Goal: Communication & Community: Answer question/provide support

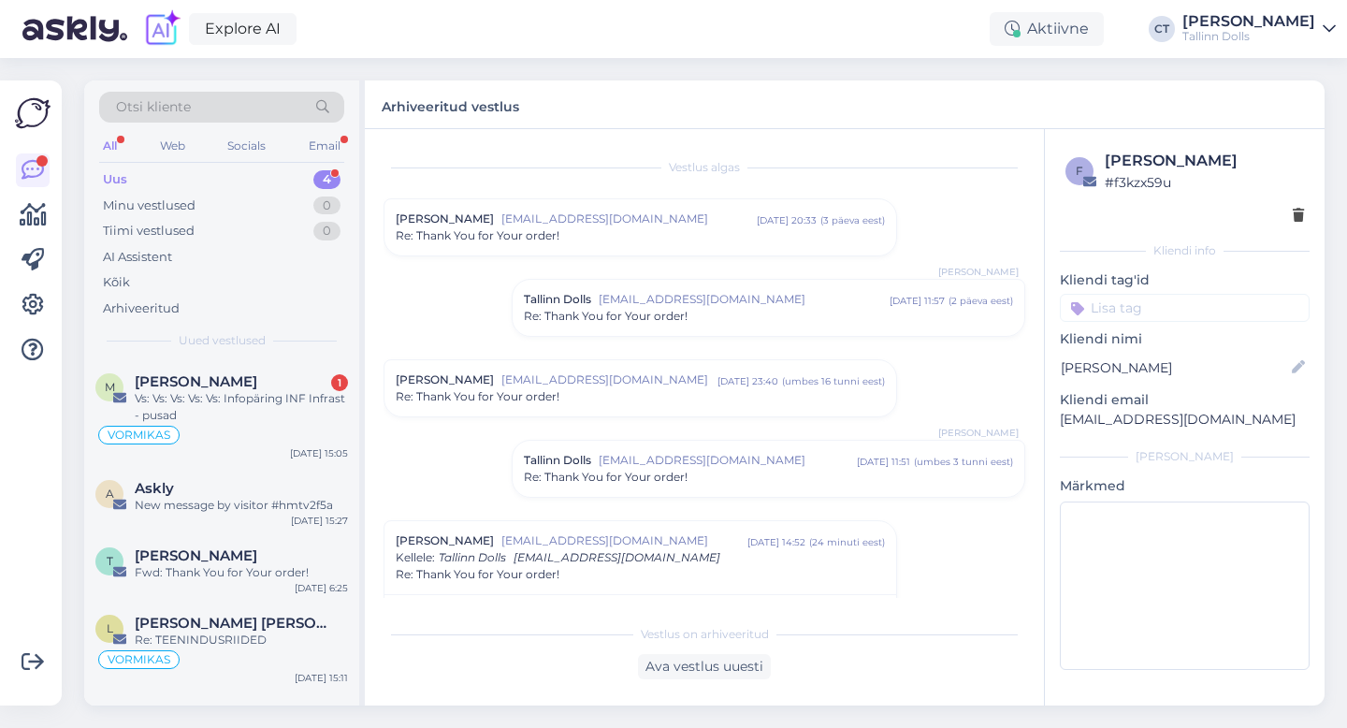
scroll to position [576, 0]
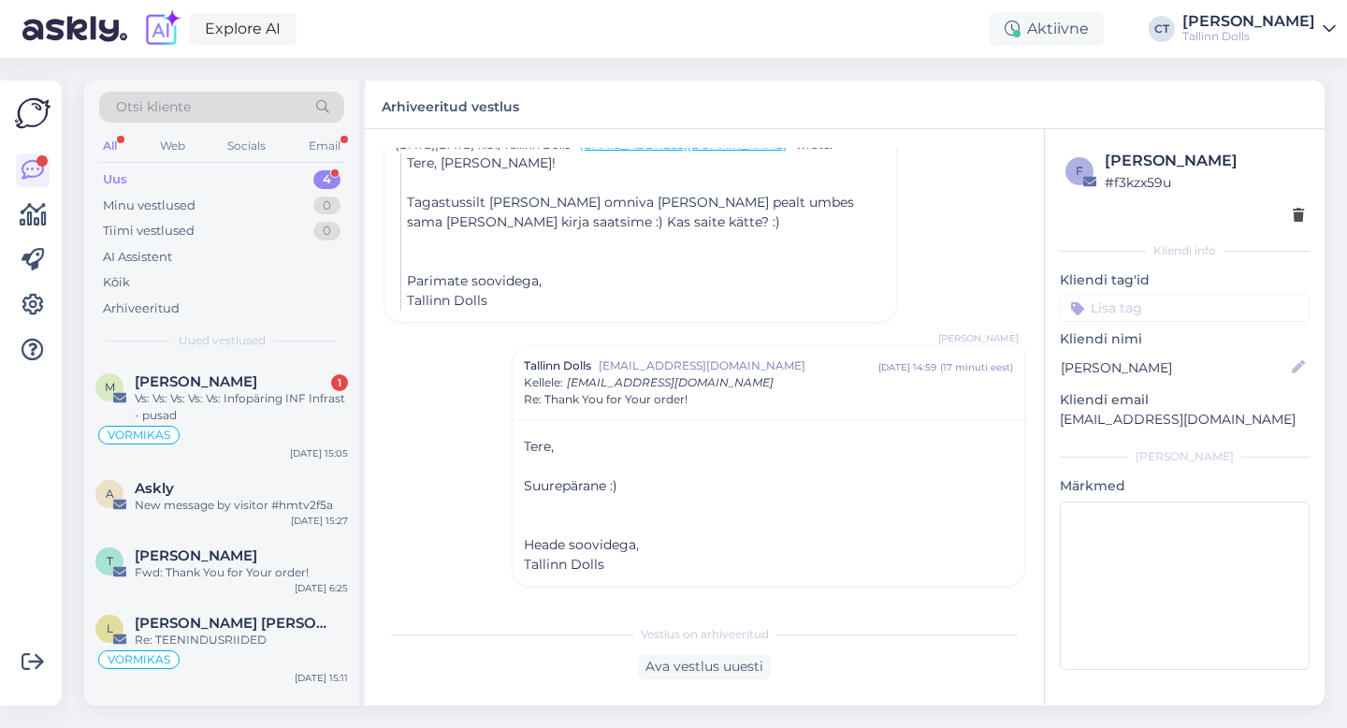
click at [199, 181] on div "Uus 4" at bounding box center [221, 179] width 245 height 26
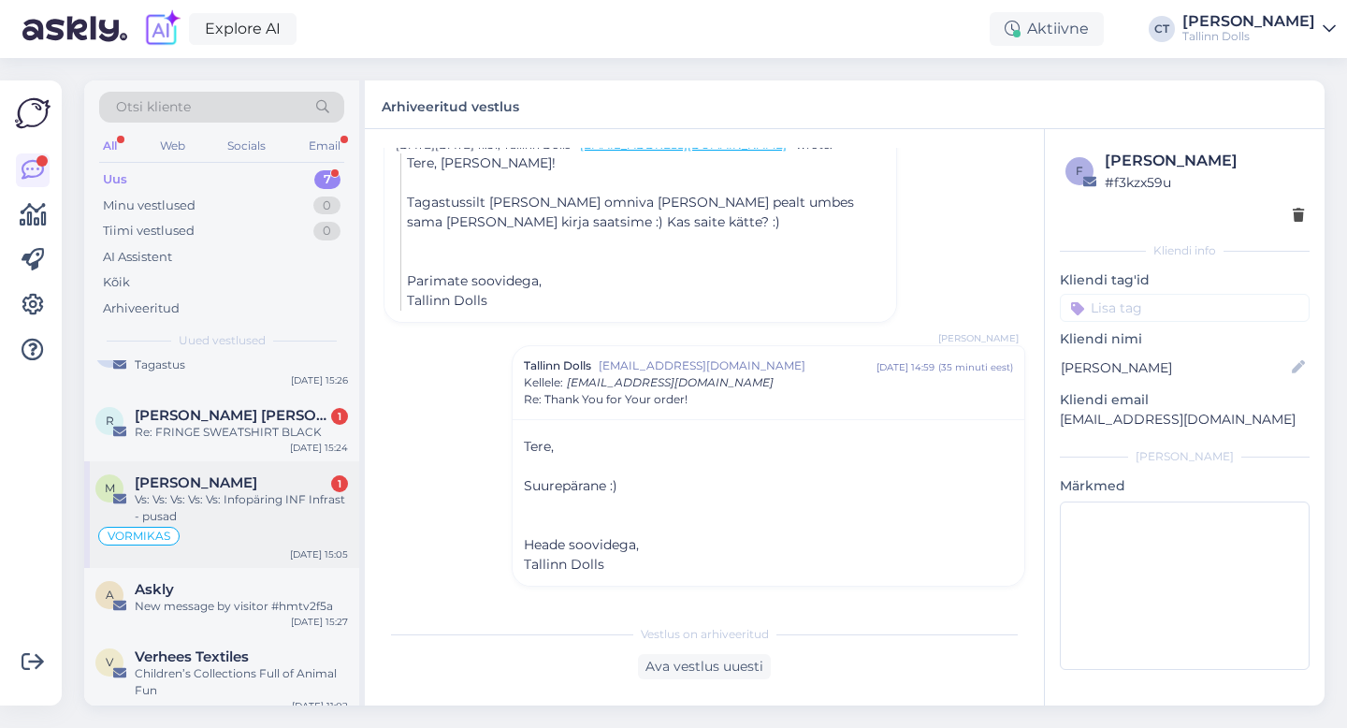
scroll to position [38, 0]
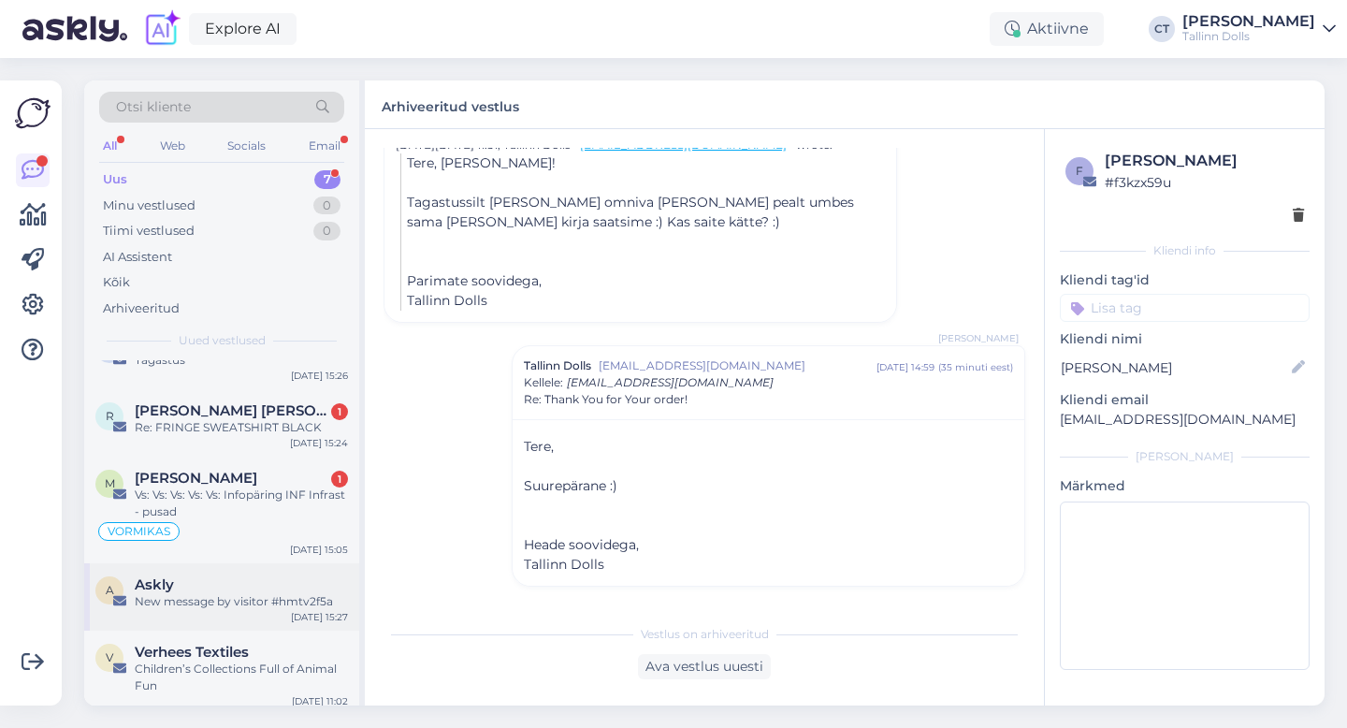
click at [222, 607] on div "New message by visitor #hmtv2f5a" at bounding box center [241, 601] width 213 height 17
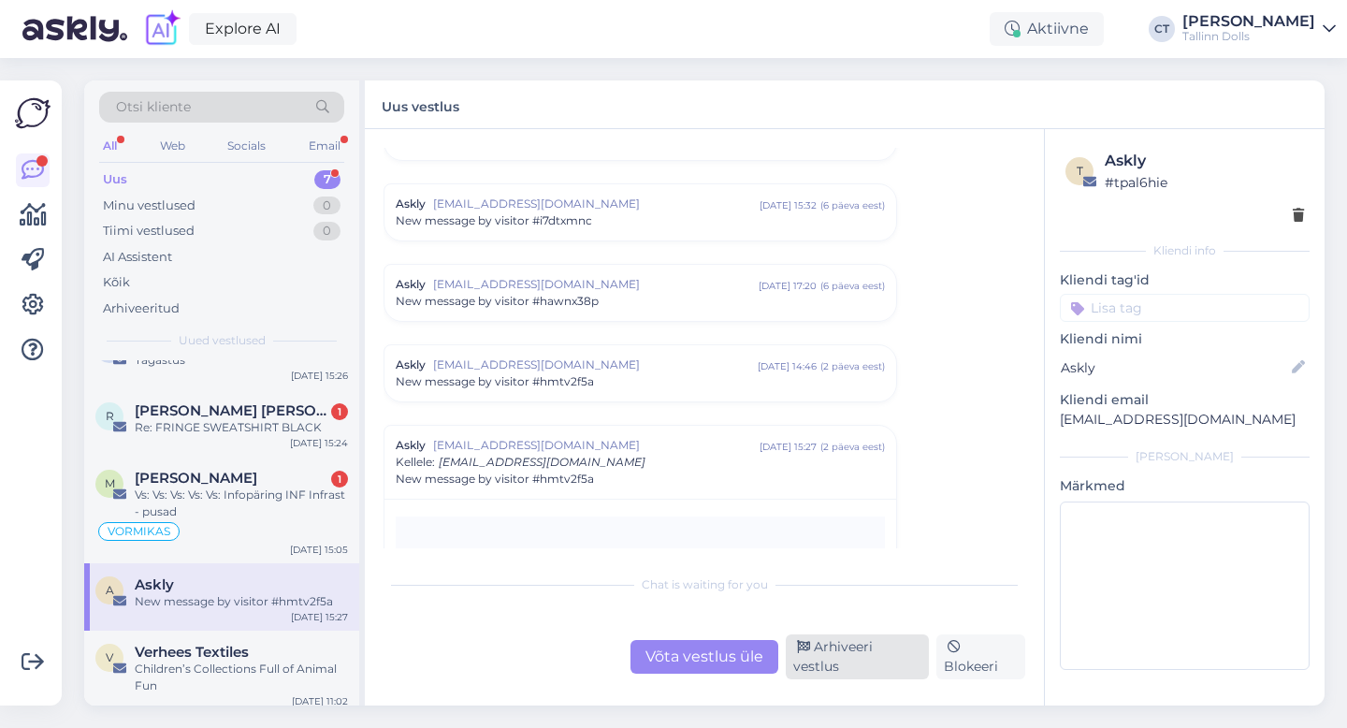
click at [864, 652] on div "Arhiveeri vestlus" at bounding box center [857, 656] width 143 height 45
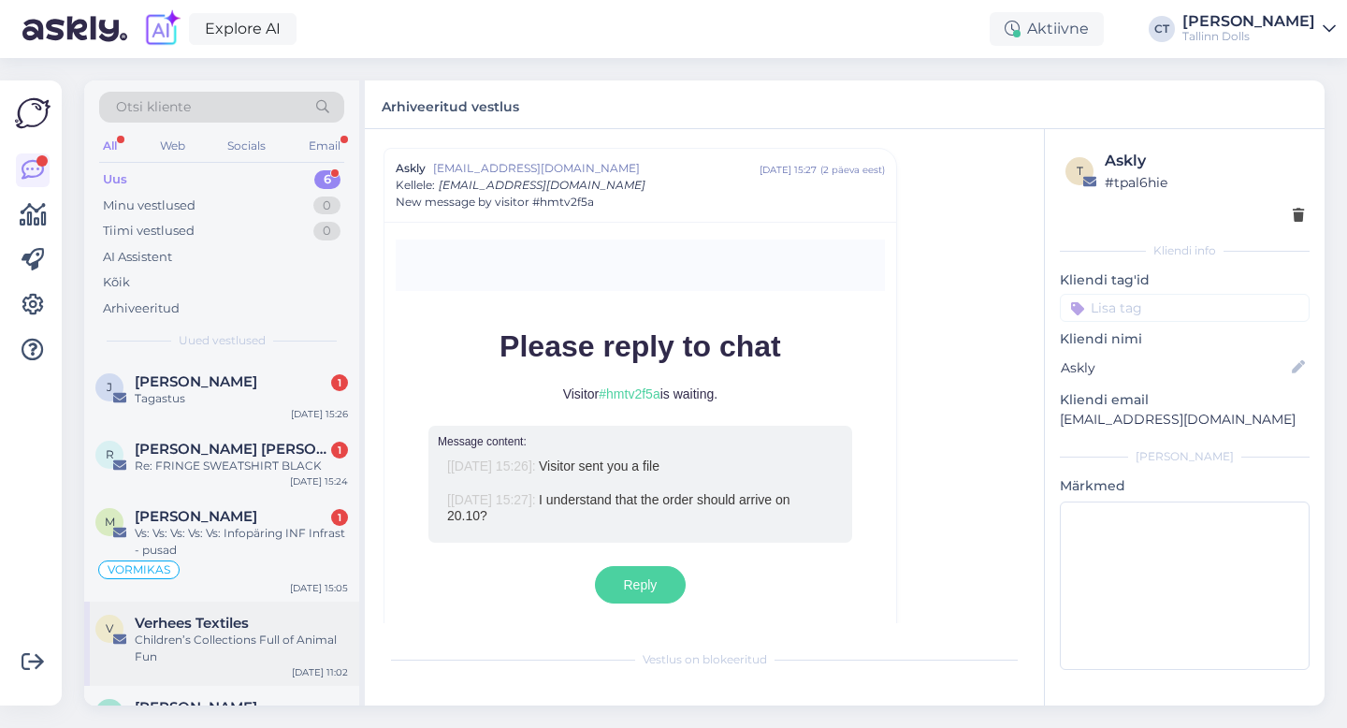
click at [239, 645] on div "Children’s Collections Full of Animal Fun" at bounding box center [241, 648] width 213 height 34
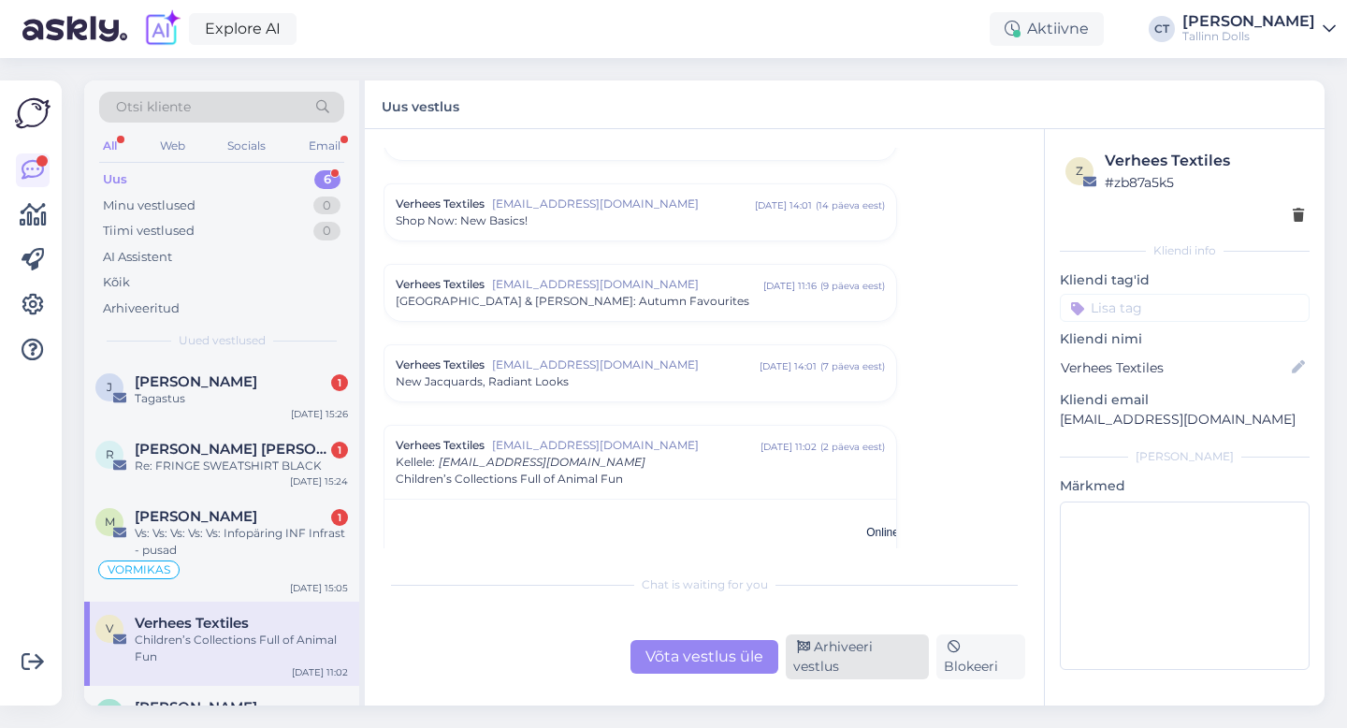
click at [829, 668] on div "Arhiveeri vestlus" at bounding box center [857, 656] width 143 height 45
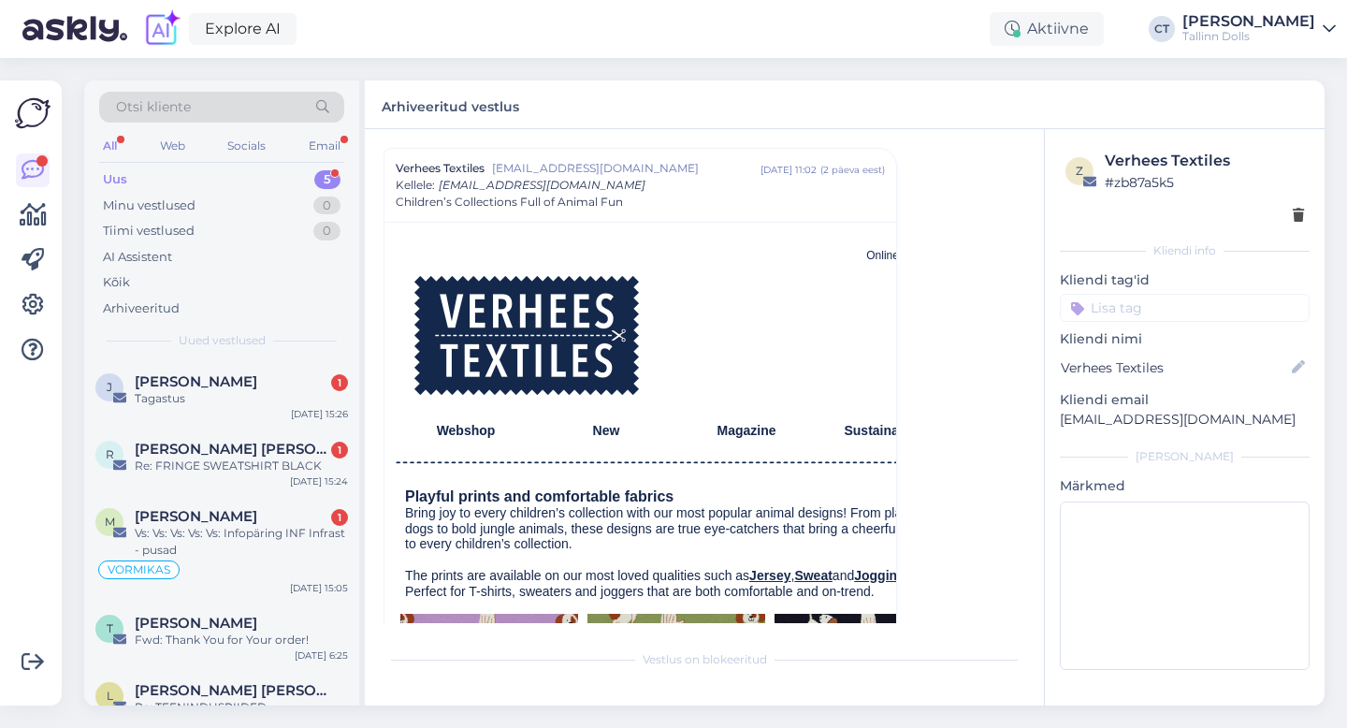
click at [1042, 182] on div "Vestlus algas Verhees Textiles [EMAIL_ADDRESS][DOMAIN_NAME] [DATE] 15:01 ( 11 k…" at bounding box center [704, 417] width 679 height 576
click at [960, 174] on div "Vestlus algas Verhees Textiles [EMAIL_ADDRESS][DOMAIN_NAME] [DATE] 15:01 ( 11 k…" at bounding box center [712, 385] width 658 height 475
click at [250, 175] on div "Uus 5" at bounding box center [221, 179] width 245 height 26
click at [988, 320] on div "Vestlus algas Verhees Textiles [EMAIL_ADDRESS][DOMAIN_NAME] [DATE] 15:01 ( 11 k…" at bounding box center [712, 385] width 658 height 475
click at [317, 178] on div "5" at bounding box center [327, 179] width 26 height 19
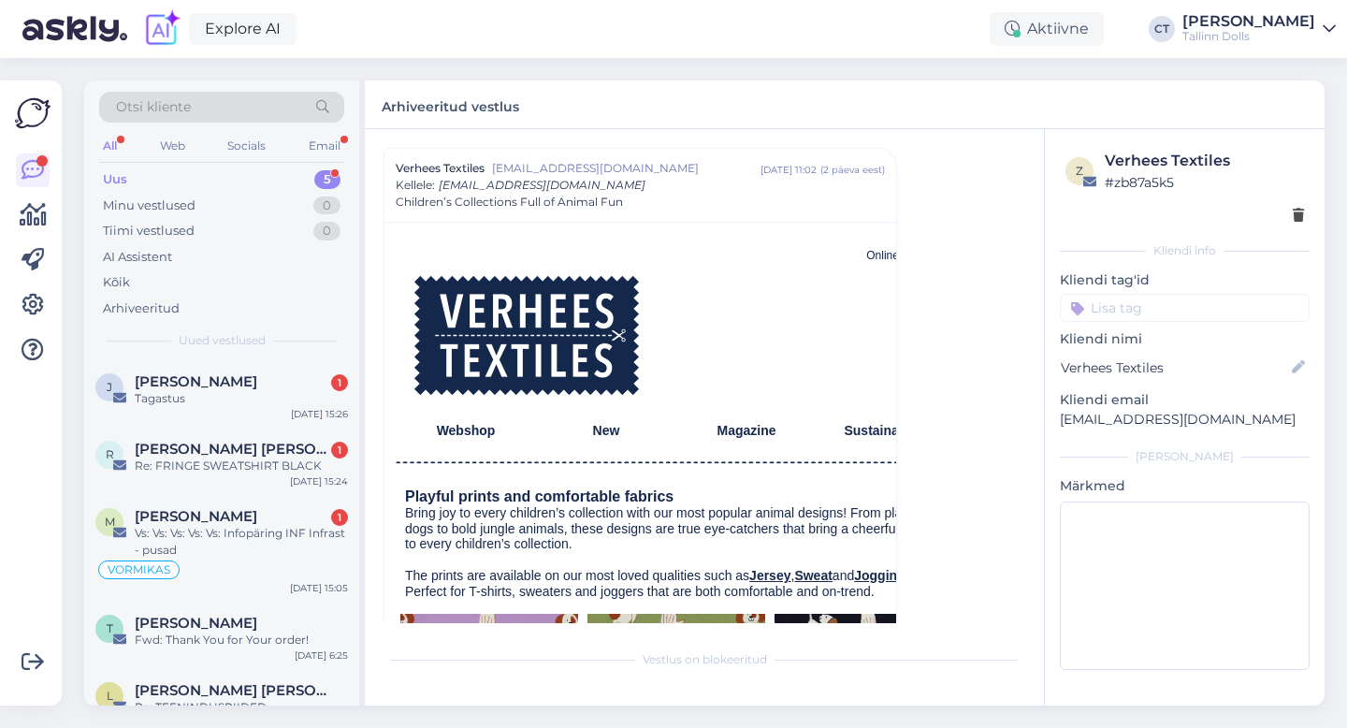
click at [1009, 195] on div "Vestlus algas Verhees Textiles [EMAIL_ADDRESS][DOMAIN_NAME] [DATE] 15:01 ( 11 k…" at bounding box center [712, 385] width 658 height 475
click at [190, 546] on div "Vs: Vs: Vs: Vs: Vs: Infopäring INF Infrast - pusad" at bounding box center [241, 542] width 213 height 34
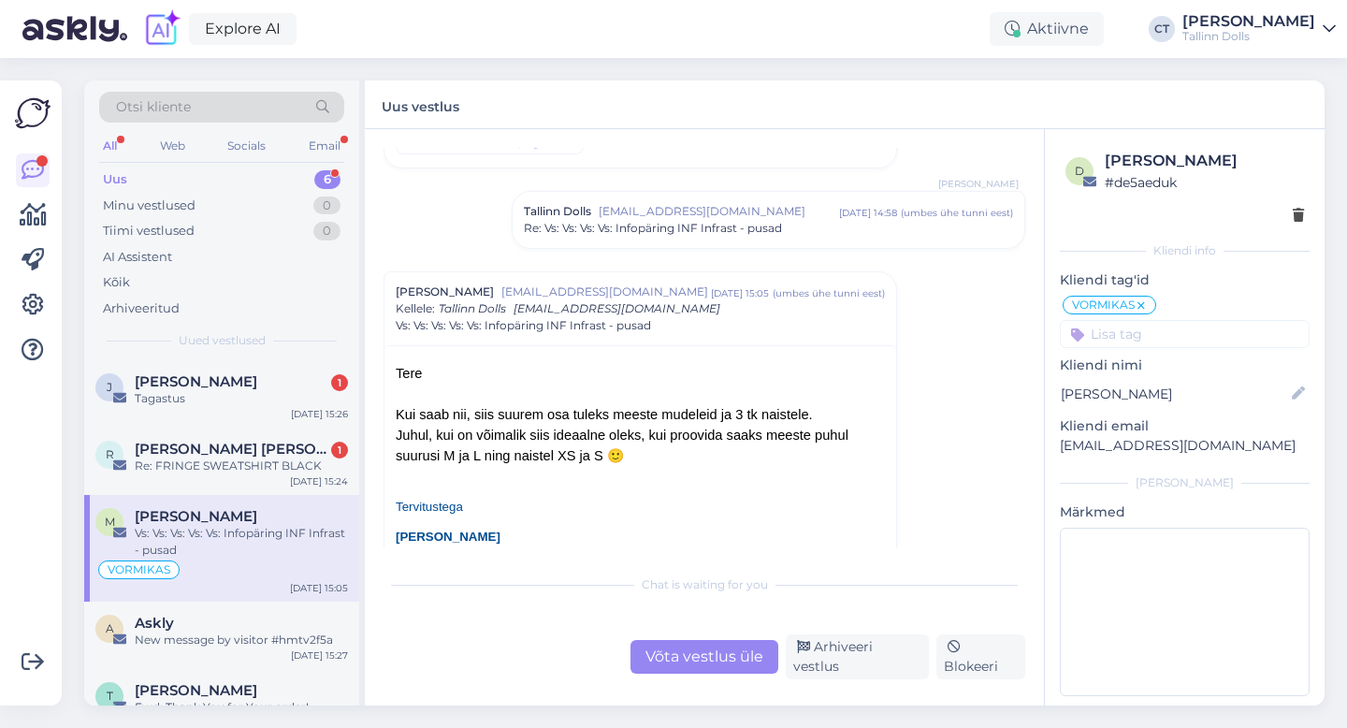
scroll to position [962, 0]
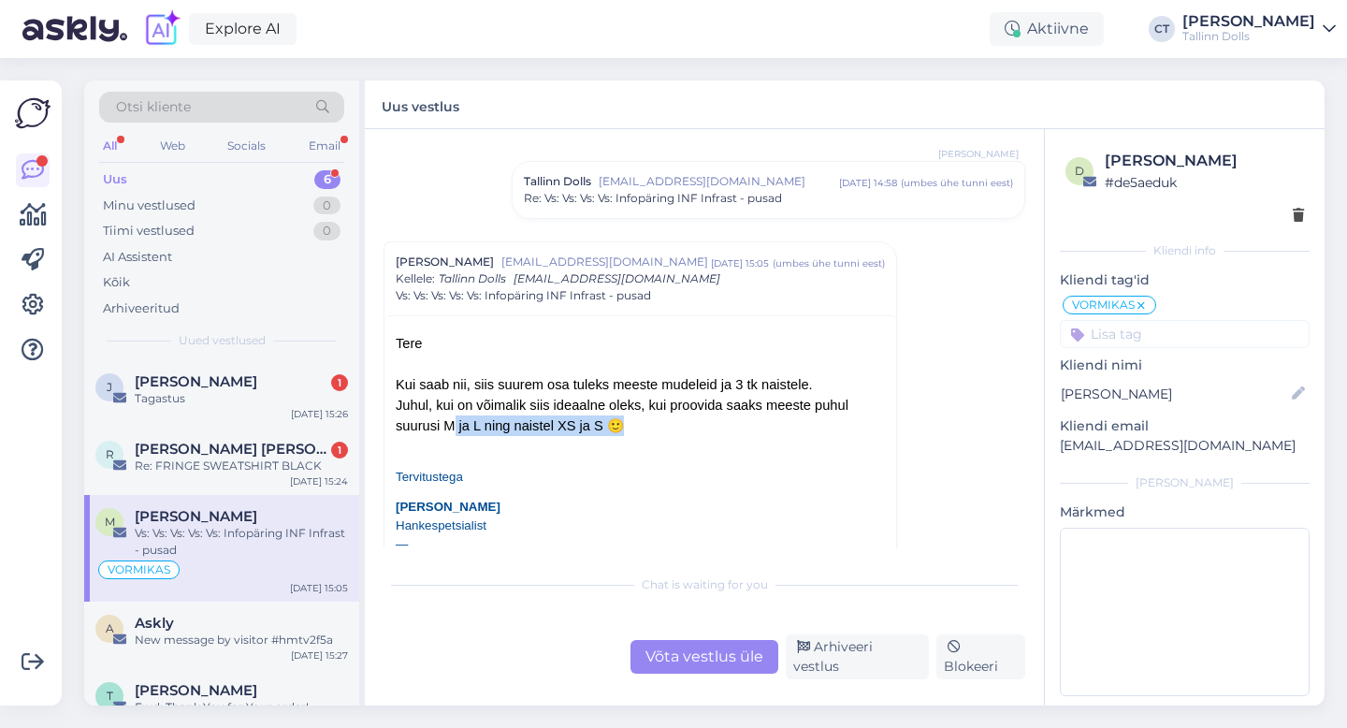
drag, startPoint x: 442, startPoint y: 427, endPoint x: 613, endPoint y: 430, distance: 170.2
click at [613, 430] on div "Kui saab nii, siis suurem osa tuleks meeste mudeleid ja 3 tk naistele. Juhul, k…" at bounding box center [640, 405] width 489 height 62
copy div "M ja L ning naistel XS ja S"
click at [276, 445] on div "[PERSON_NAME] [PERSON_NAME] 1" at bounding box center [241, 448] width 213 height 17
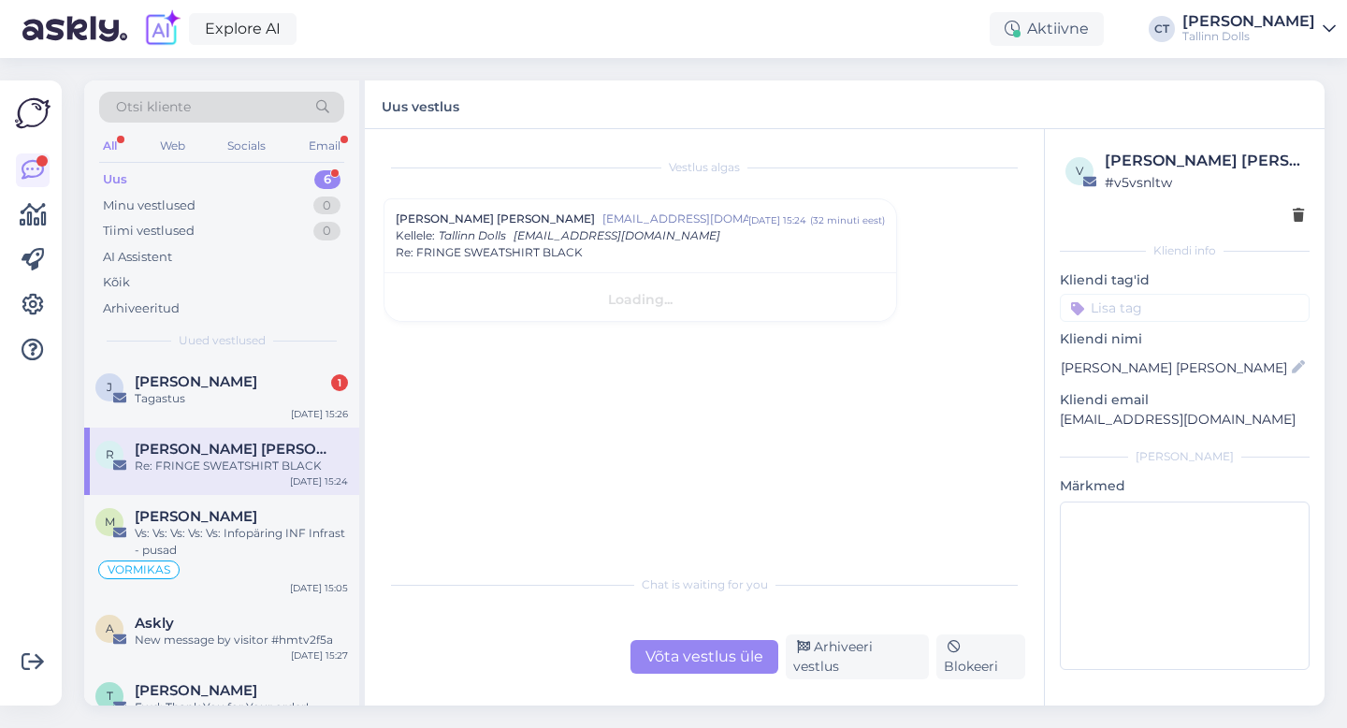
scroll to position [0, 0]
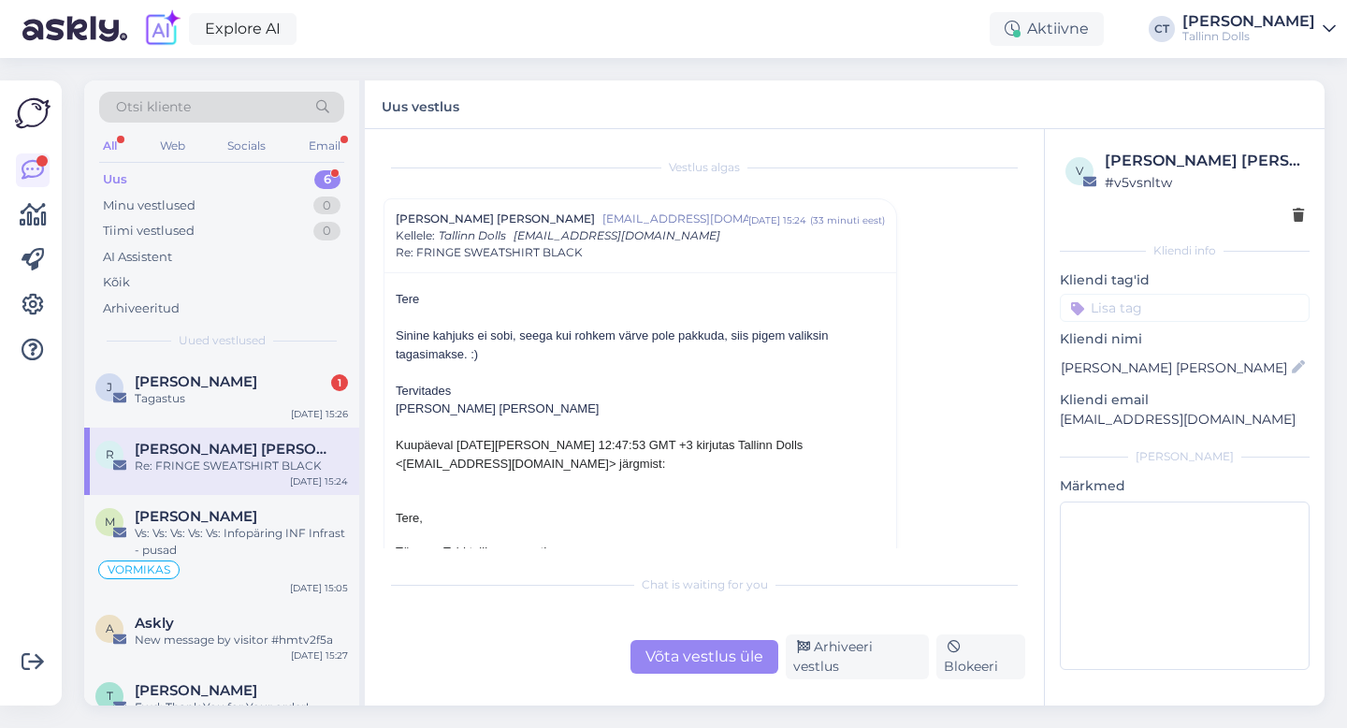
click at [681, 649] on div "Võta vestlus üle" at bounding box center [704, 657] width 148 height 34
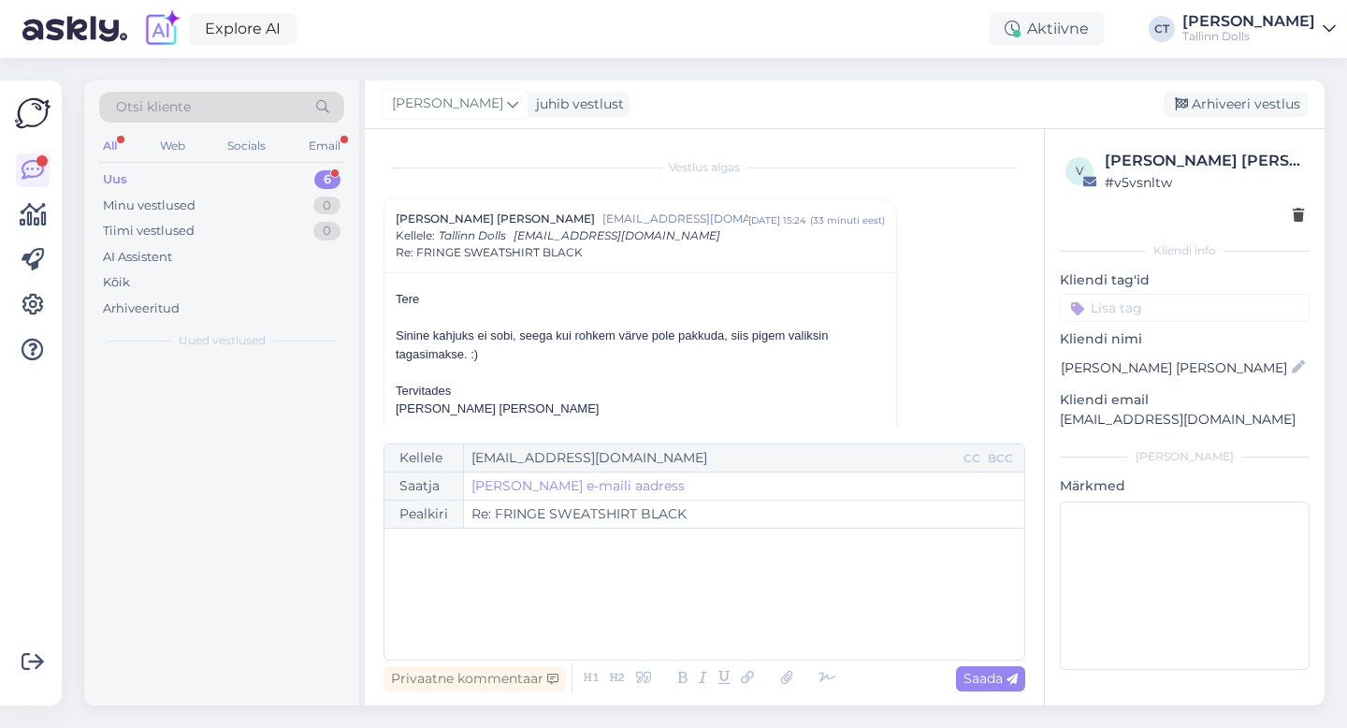
scroll to position [51, 0]
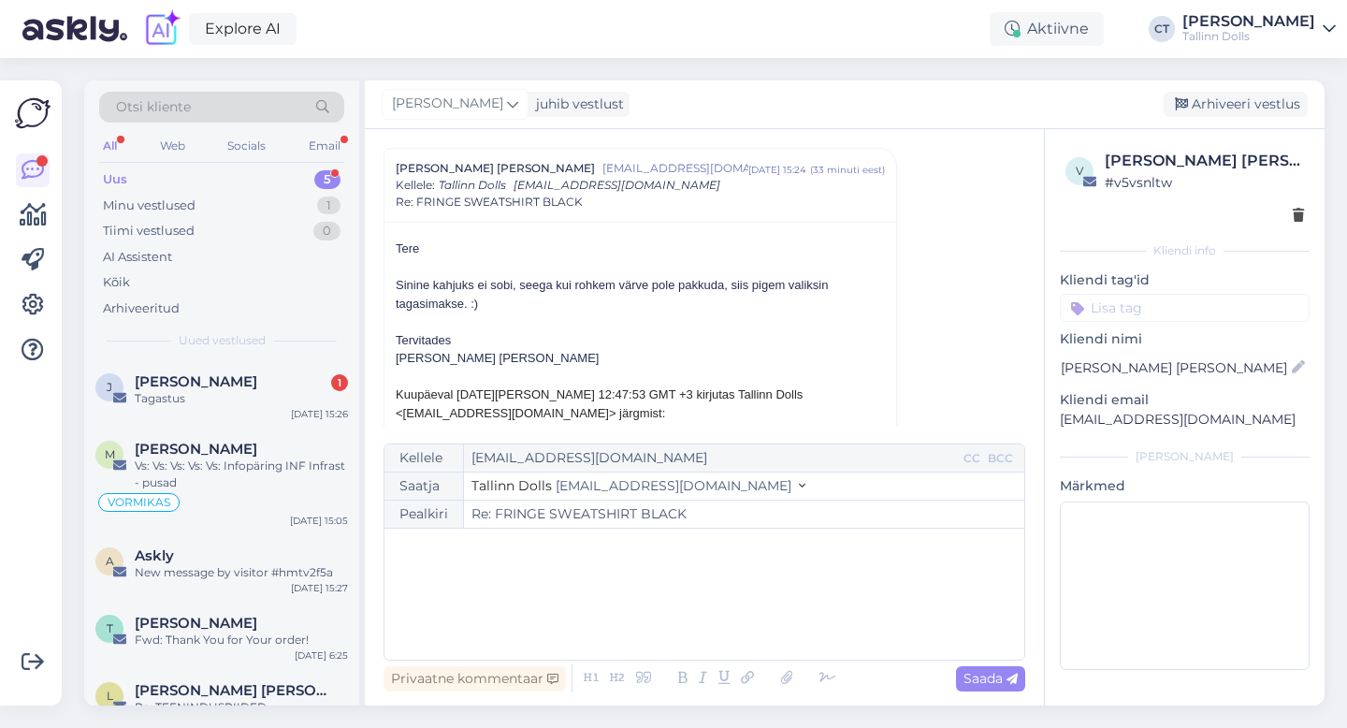
click at [701, 613] on div "﻿" at bounding box center [704, 594] width 621 height 112
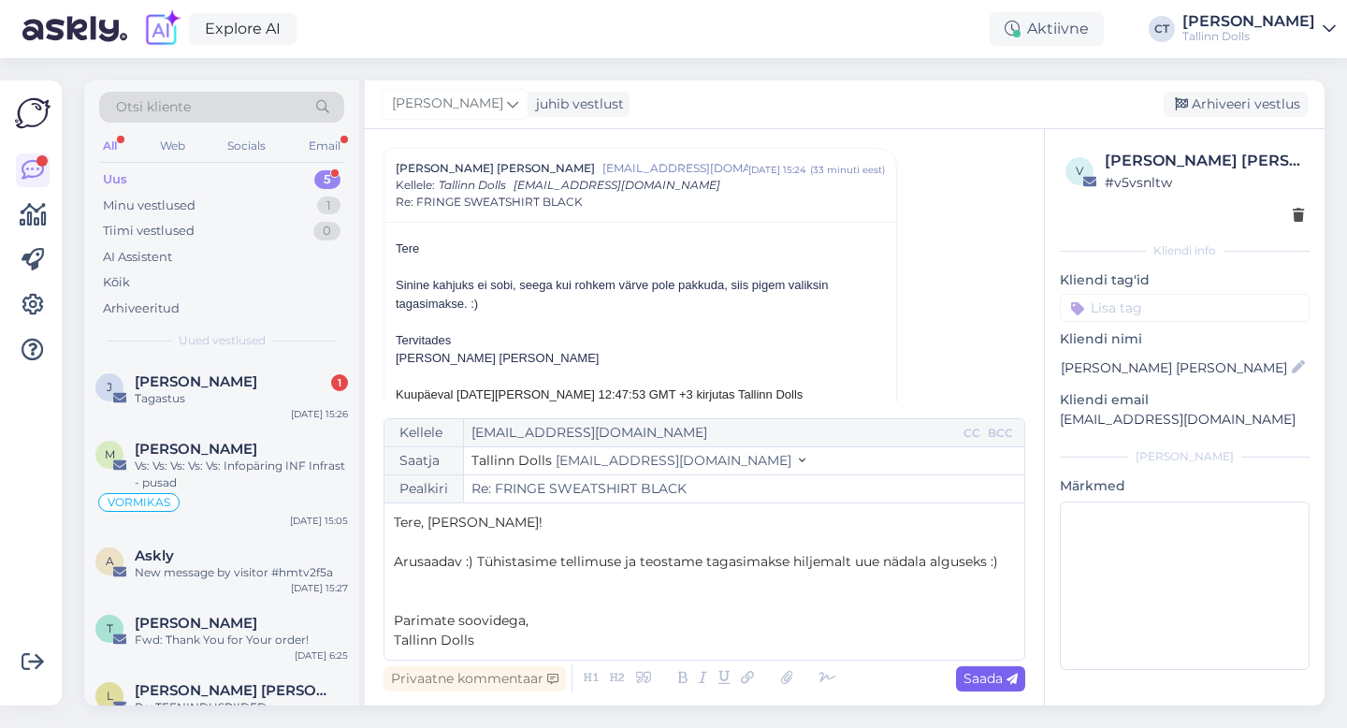
click at [975, 675] on span "Saada" at bounding box center [990, 678] width 54 height 17
type input "Re: Re: FRINGE SWEATSHIRT BLACK"
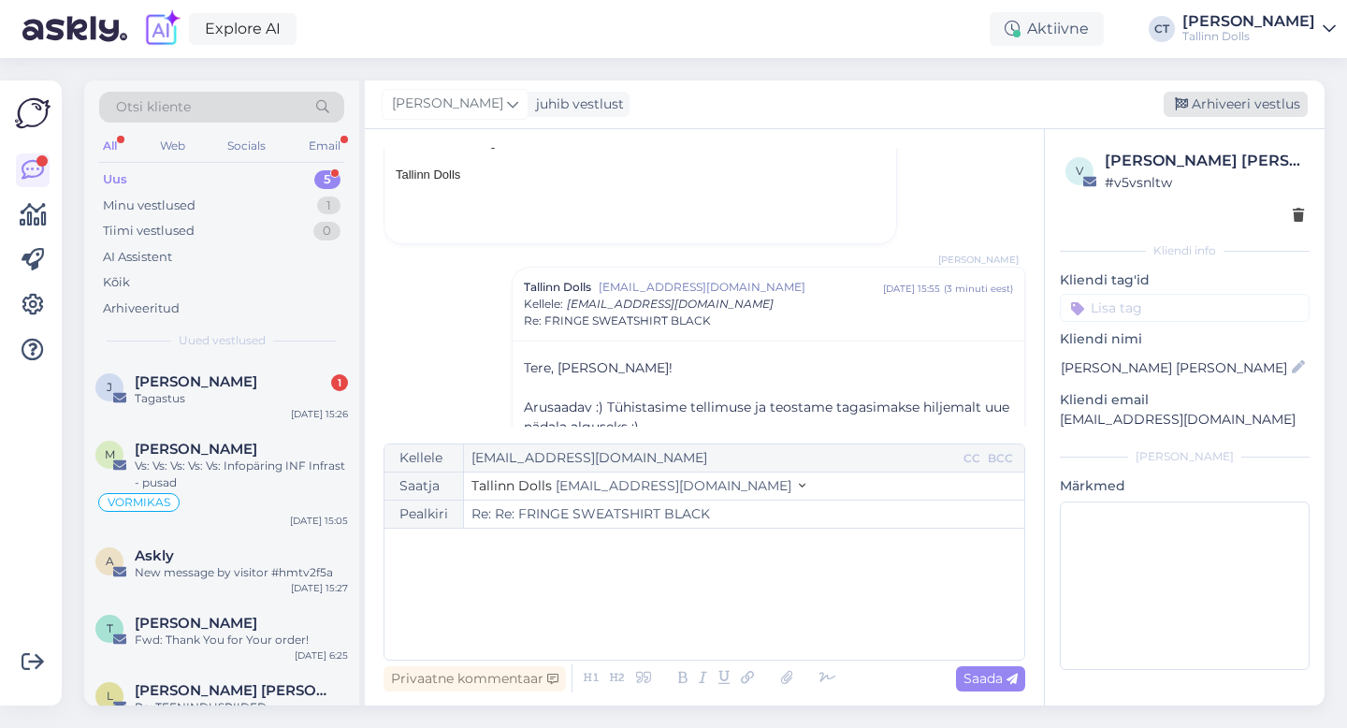
click at [1245, 92] on div "Arhiveeri vestlus" at bounding box center [1235, 104] width 144 height 25
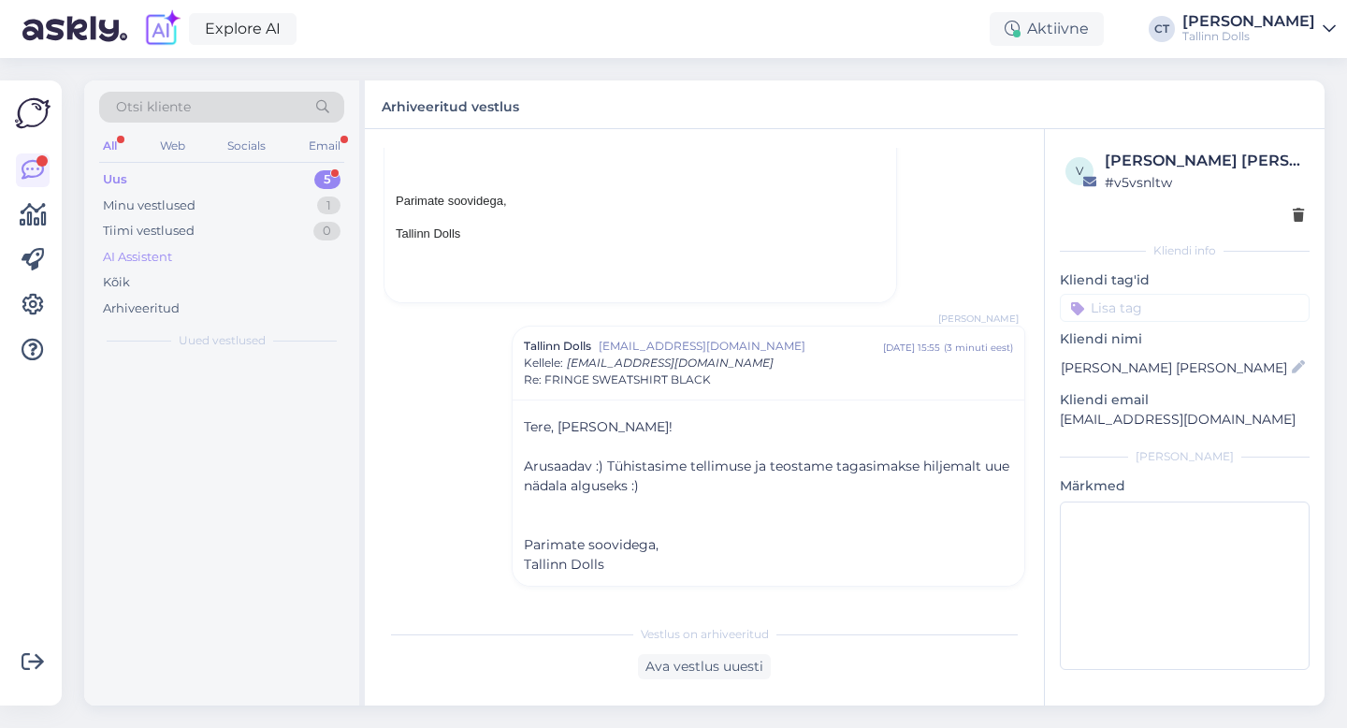
scroll to position [535, 0]
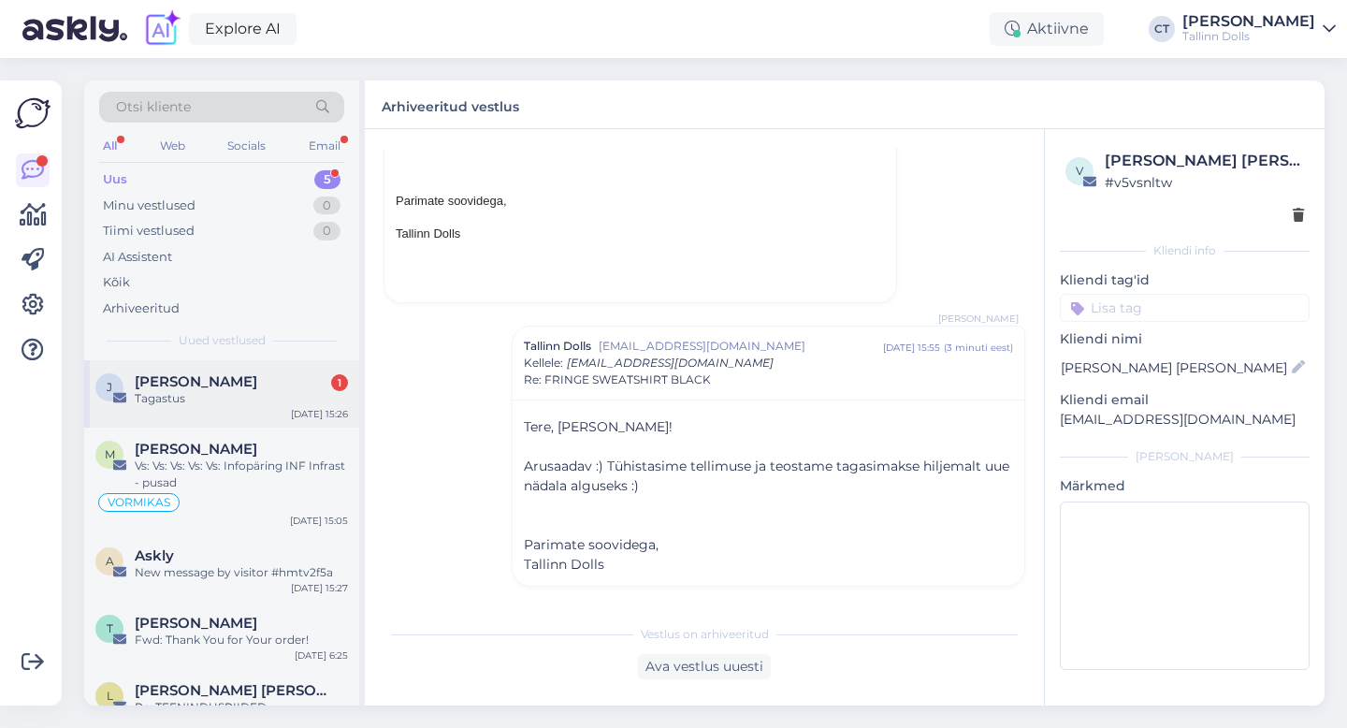
click at [211, 360] on div "[PERSON_NAME] Must 1 Tagastus [DATE] 15:26" at bounding box center [221, 393] width 275 height 67
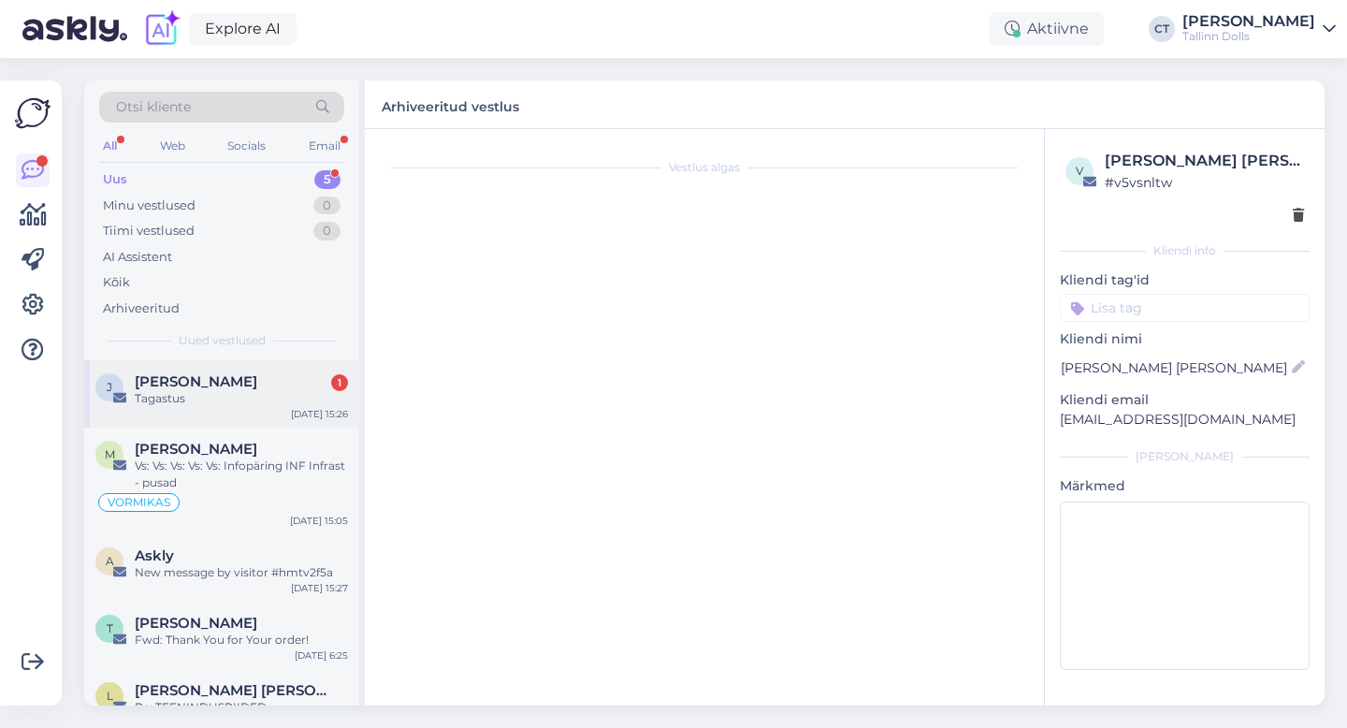
scroll to position [0, 0]
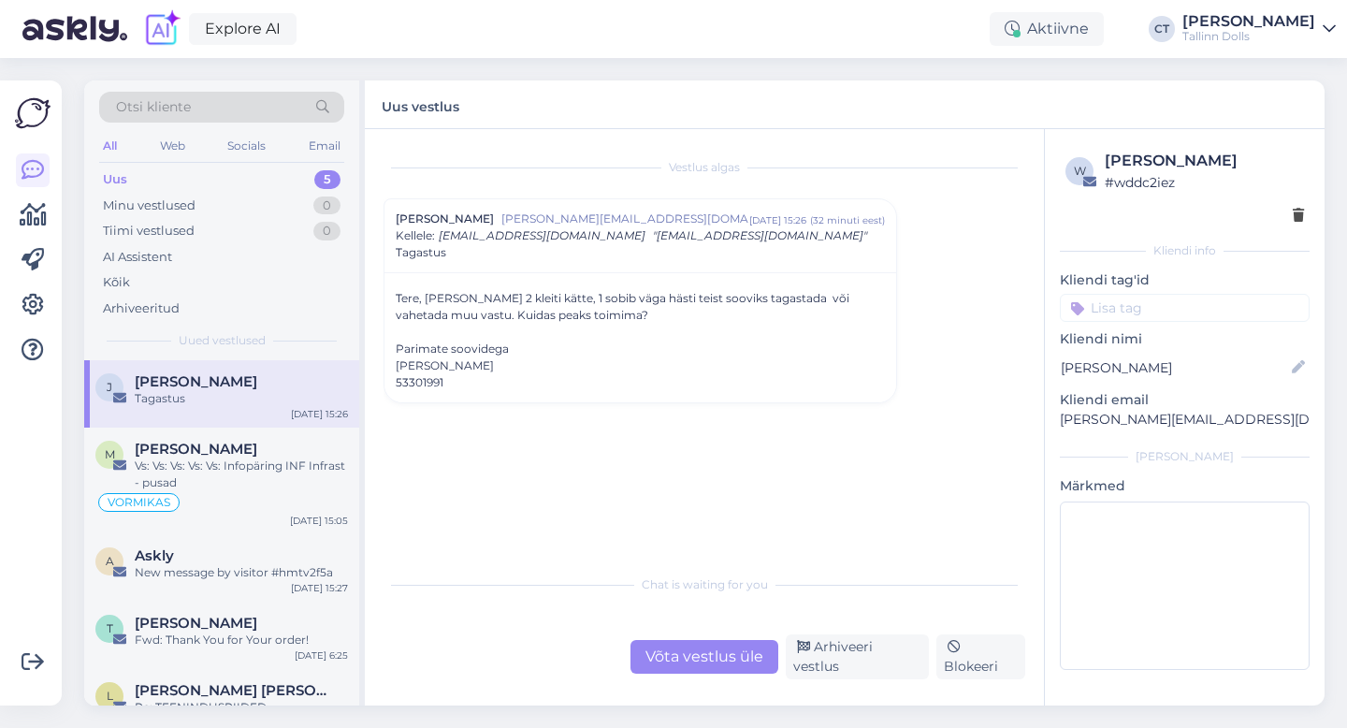
click at [679, 659] on div "Võta vestlus üle" at bounding box center [704, 657] width 148 height 34
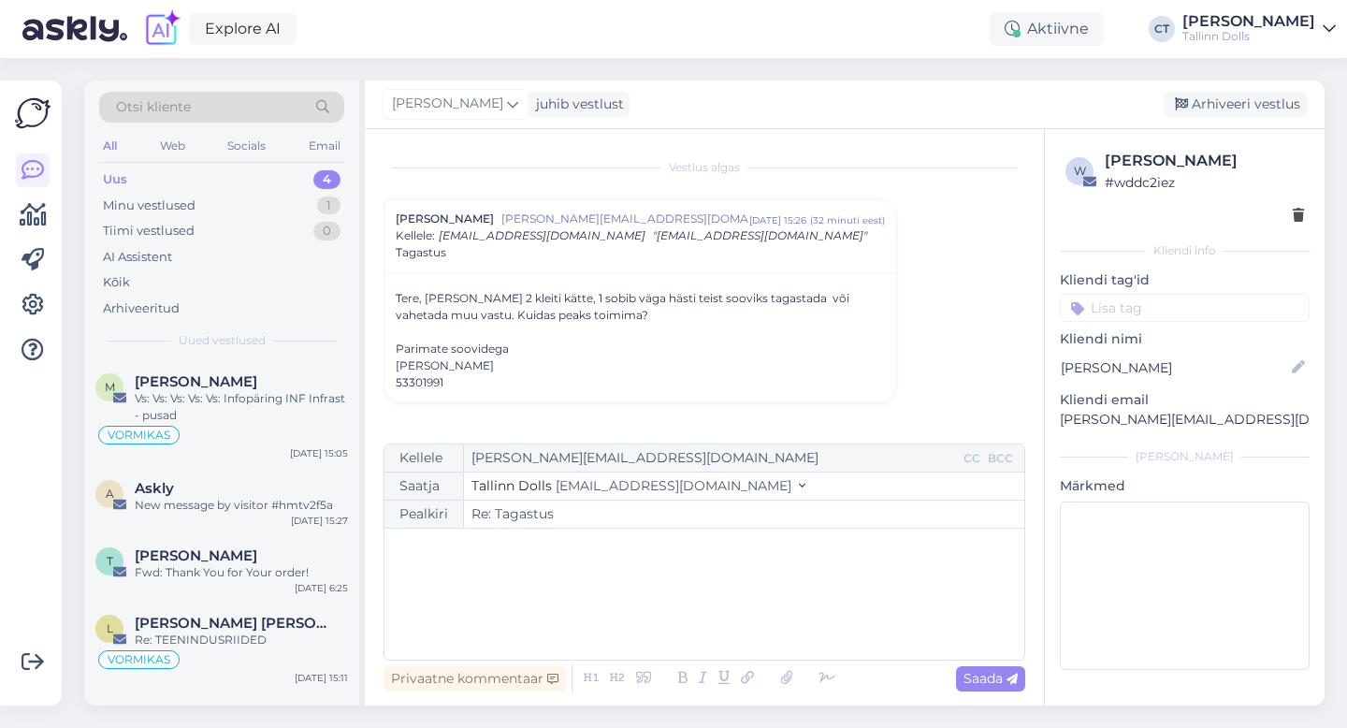
click at [698, 608] on div "﻿" at bounding box center [704, 594] width 621 height 112
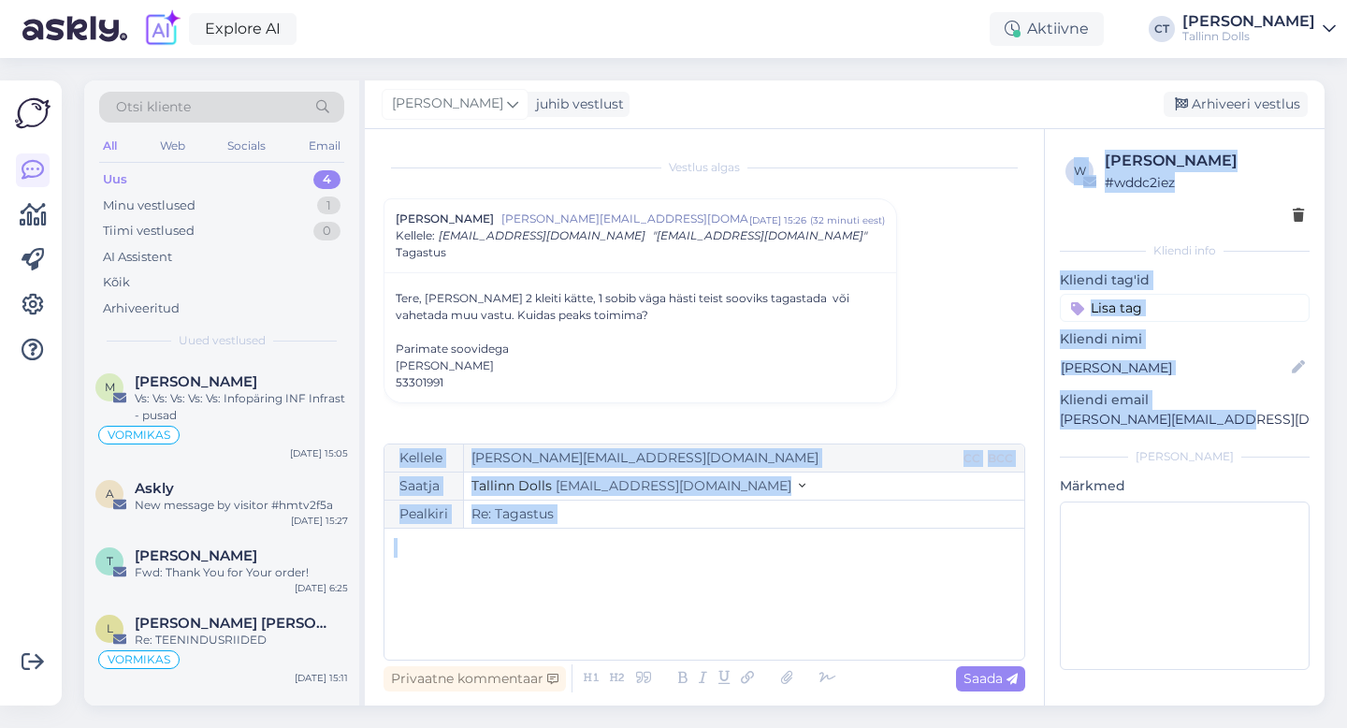
drag, startPoint x: 1238, startPoint y: 423, endPoint x: 1042, endPoint y: 415, distance: 196.5
click at [1042, 415] on div "Vestlus [PERSON_NAME] Must [PERSON_NAME][EMAIL_ADDRESS][DOMAIN_NAME] [DATE] 15:…" at bounding box center [845, 417] width 960 height 576
copy div "Kellele CC BCC Saatja Tallinn Dolls [EMAIL_ADDRESS][DOMAIN_NAME] Pealkiri ﻿ Pri…"
click at [1056, 438] on div "w [PERSON_NAME] Must # wddc2iez Kliendi info Kliendi tag'id Kliendi nimi [PERSO…" at bounding box center [1185, 413] width 280 height 569
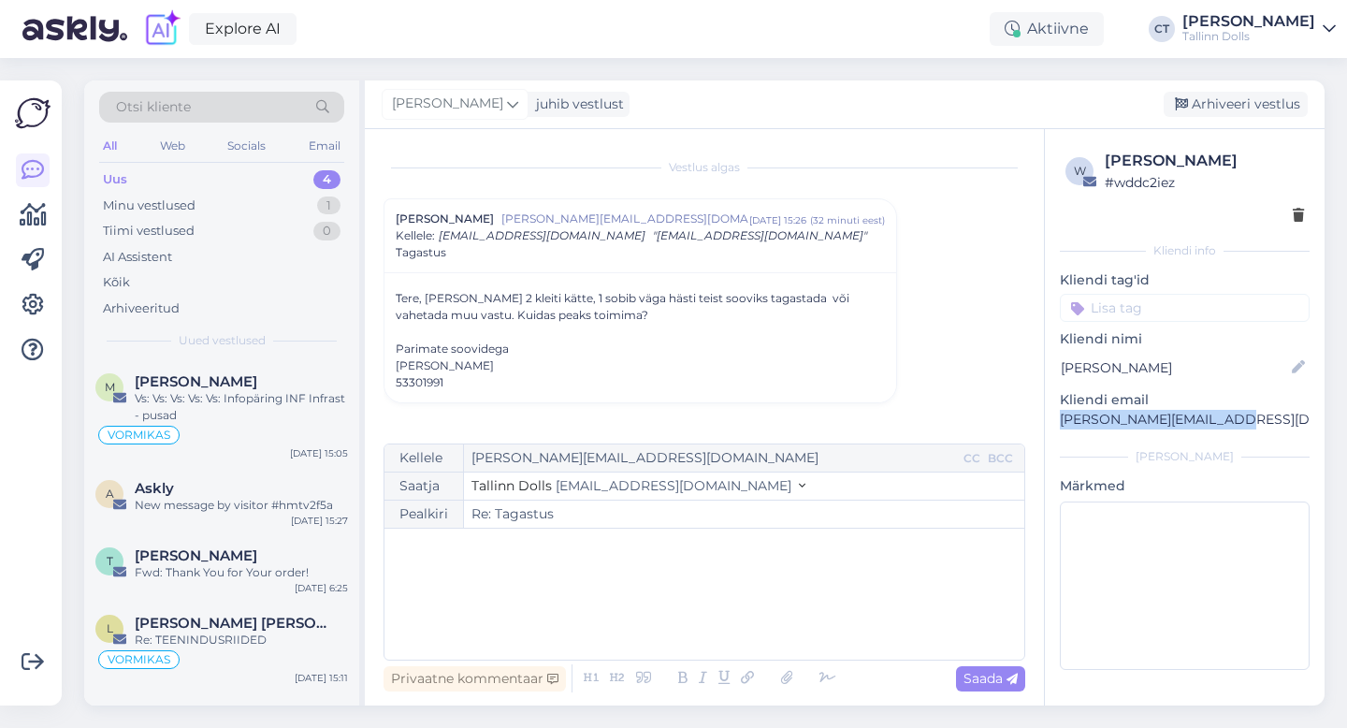
drag, startPoint x: 1241, startPoint y: 422, endPoint x: 1044, endPoint y: 421, distance: 197.3
click at [1045, 421] on div "w [PERSON_NAME] Must # wddc2iez Kliendi info Kliendi tag'id Kliendi nimi [PERSO…" at bounding box center [1185, 413] width 280 height 569
copy p "[PERSON_NAME][EMAIL_ADDRESS][DOMAIN_NAME]"
click at [559, 551] on p "﻿" at bounding box center [704, 548] width 621 height 20
click at [488, 603] on div "﻿" at bounding box center [704, 594] width 621 height 112
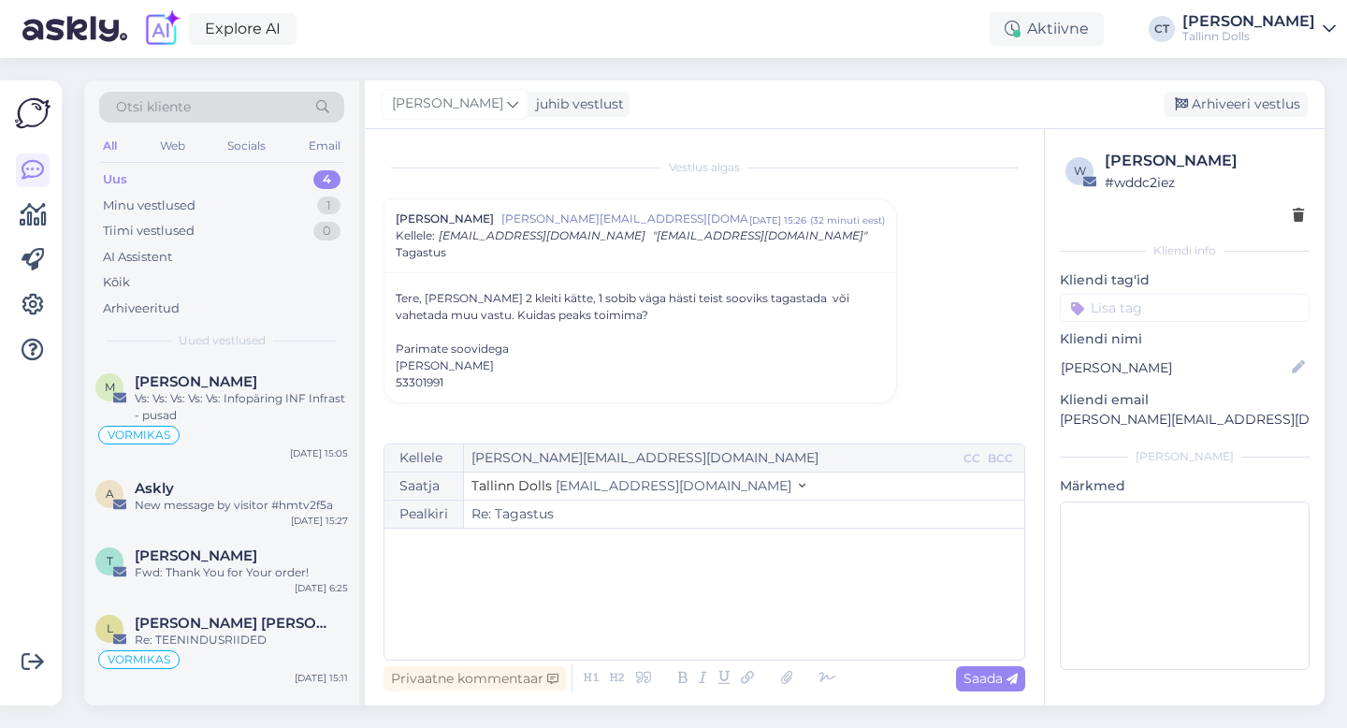
paste div
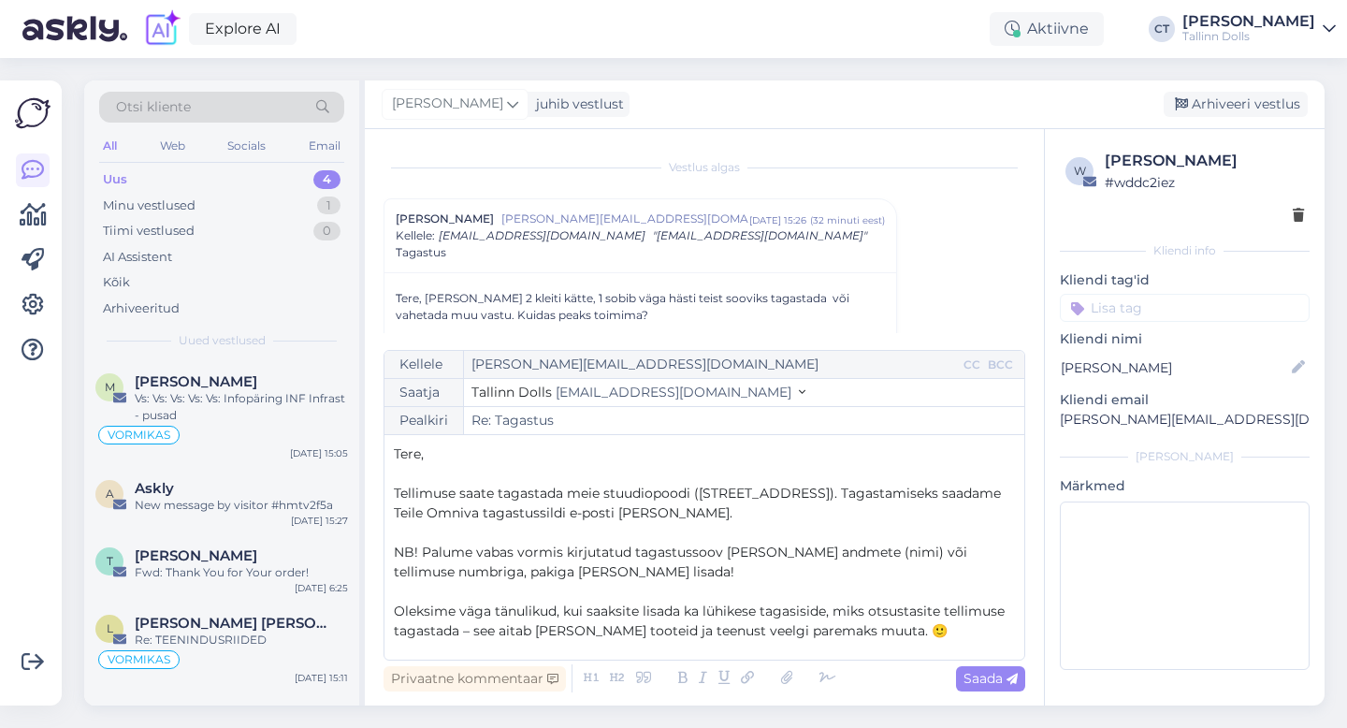
click at [489, 460] on p "Tere," at bounding box center [704, 454] width 621 height 20
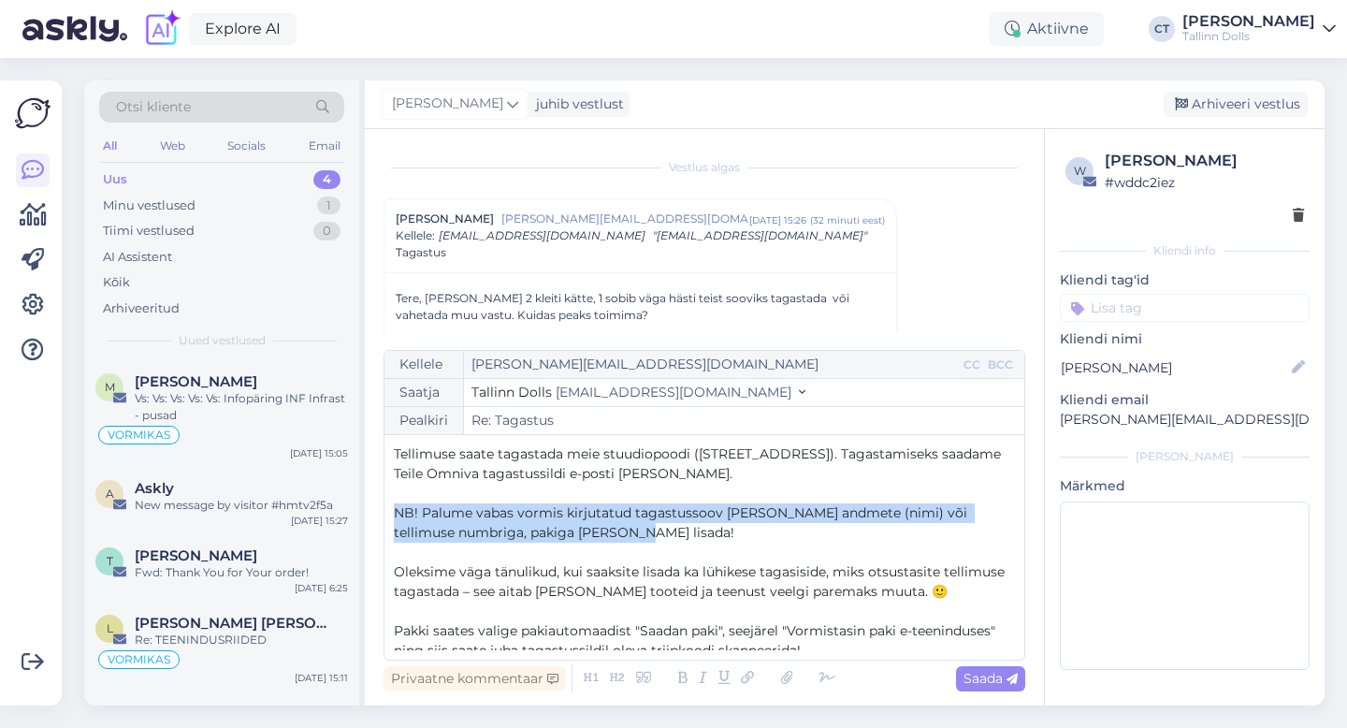
drag, startPoint x: 606, startPoint y: 532, endPoint x: 393, endPoint y: 513, distance: 214.1
click at [394, 513] on p "NB! Palume vabas vormis kirjutatud tagastussoov [PERSON_NAME] andmete (nimi) võ…" at bounding box center [704, 522] width 621 height 39
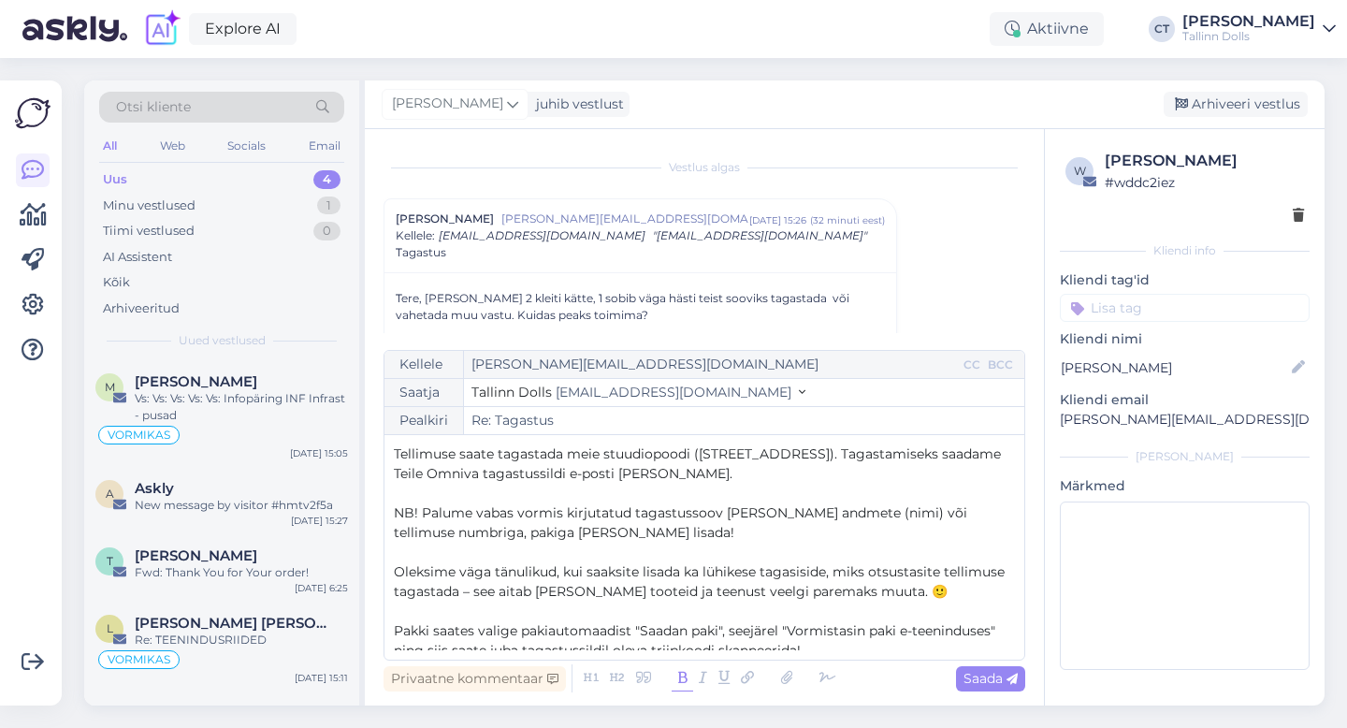
click at [678, 678] on icon at bounding box center [682, 678] width 22 height 26
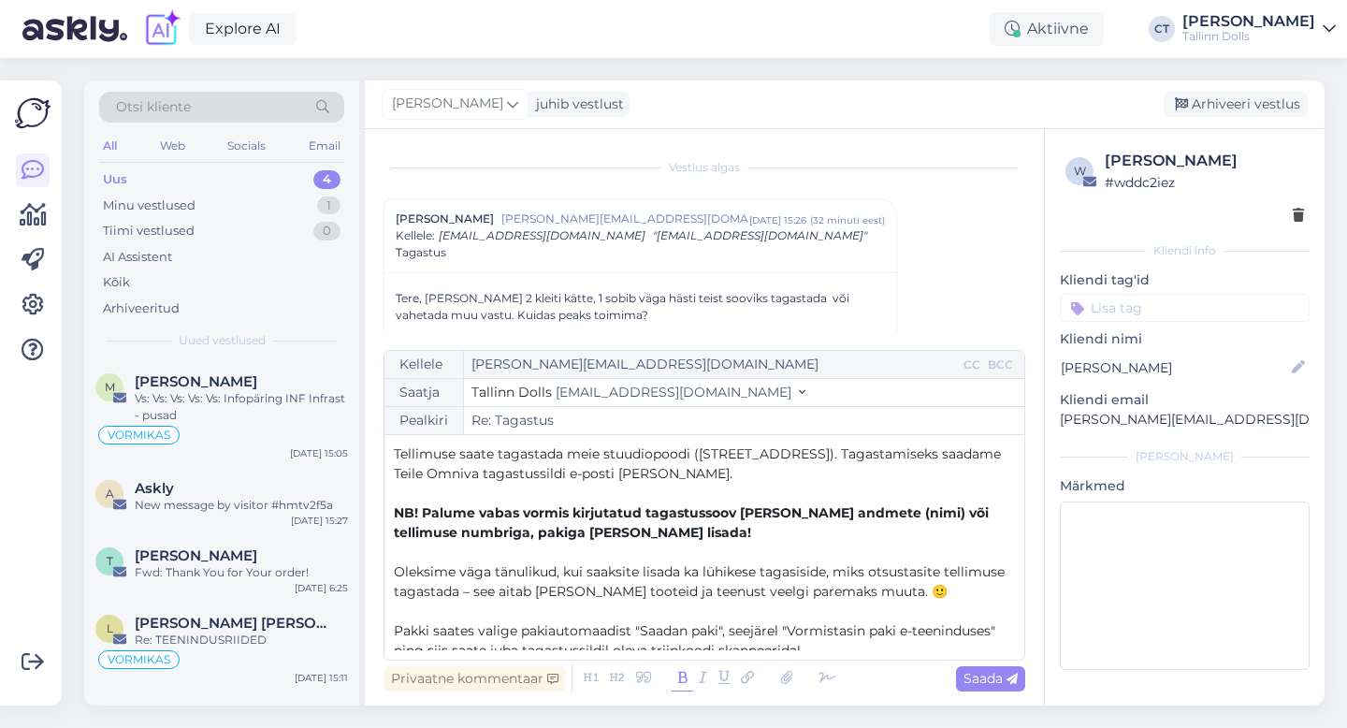
click at [706, 547] on p "﻿" at bounding box center [704, 552] width 621 height 20
click at [734, 511] on span "NB! Palume vabas vormis kirjutatud tagastussoov [PERSON_NAME] andmete (nimi) võ…" at bounding box center [693, 522] width 599 height 36
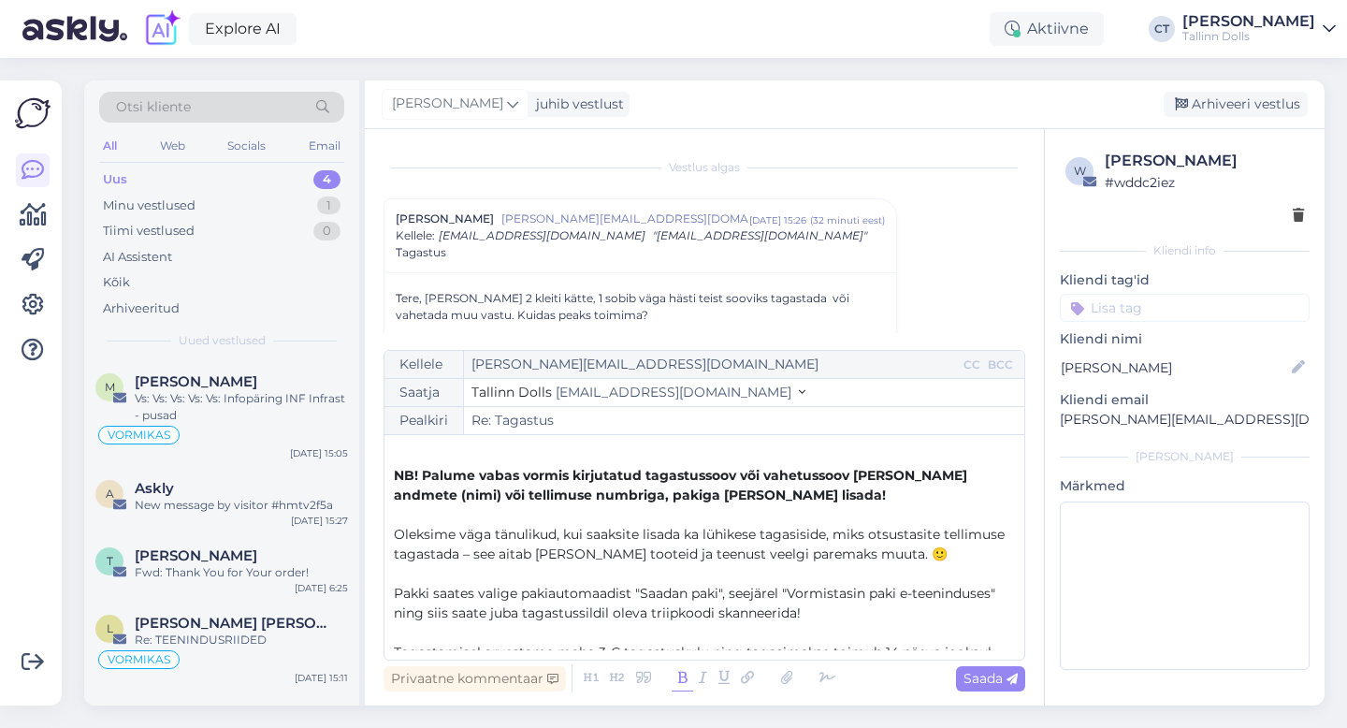
scroll to position [79, 0]
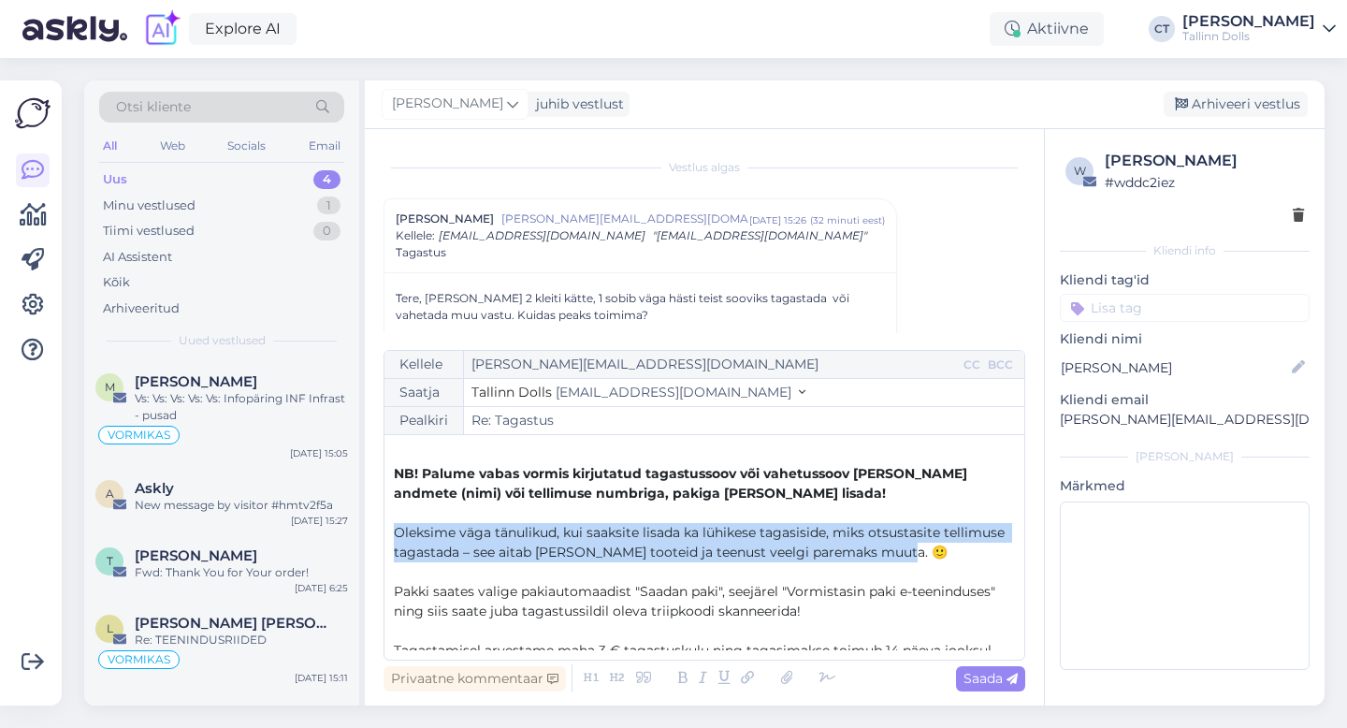
drag, startPoint x: 927, startPoint y: 555, endPoint x: 378, endPoint y: 538, distance: 549.2
click at [378, 538] on div "Vestlus [PERSON_NAME] Must [PERSON_NAME][EMAIL_ADDRESS][DOMAIN_NAME] [DATE] 15:…" at bounding box center [704, 417] width 679 height 576
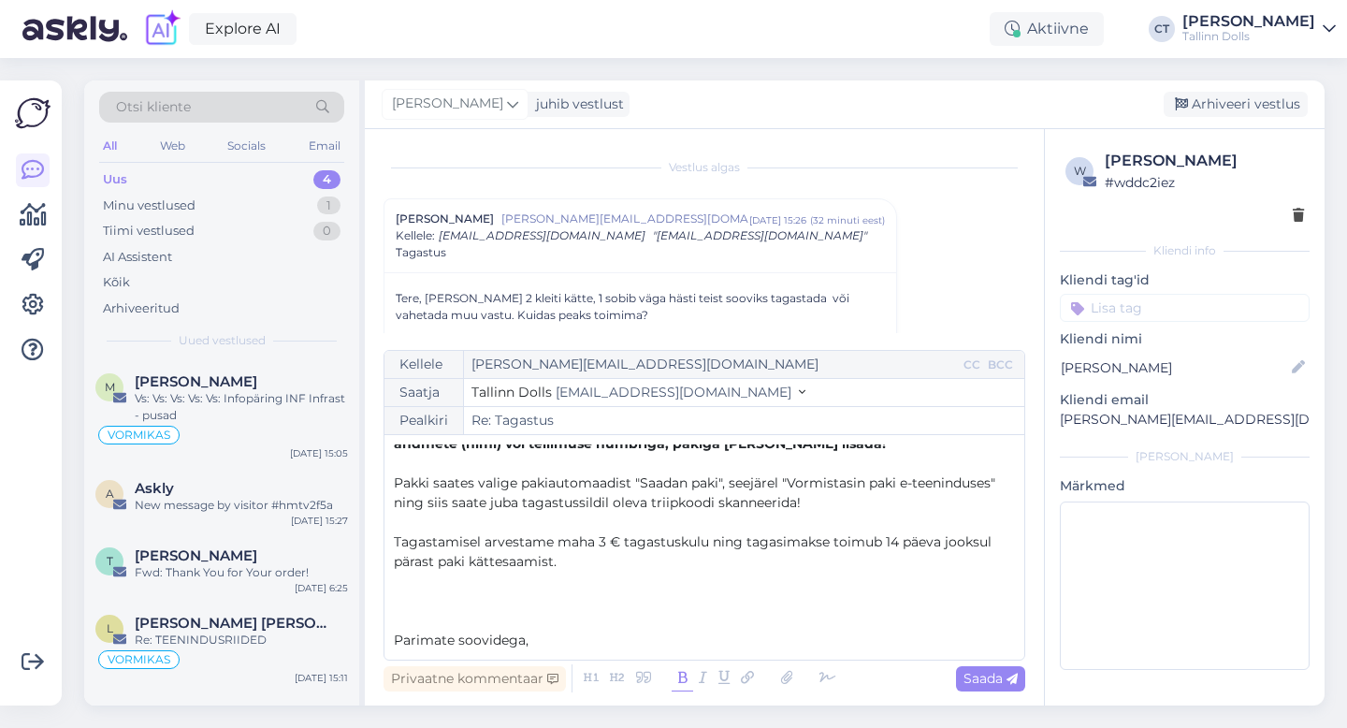
scroll to position [148, 0]
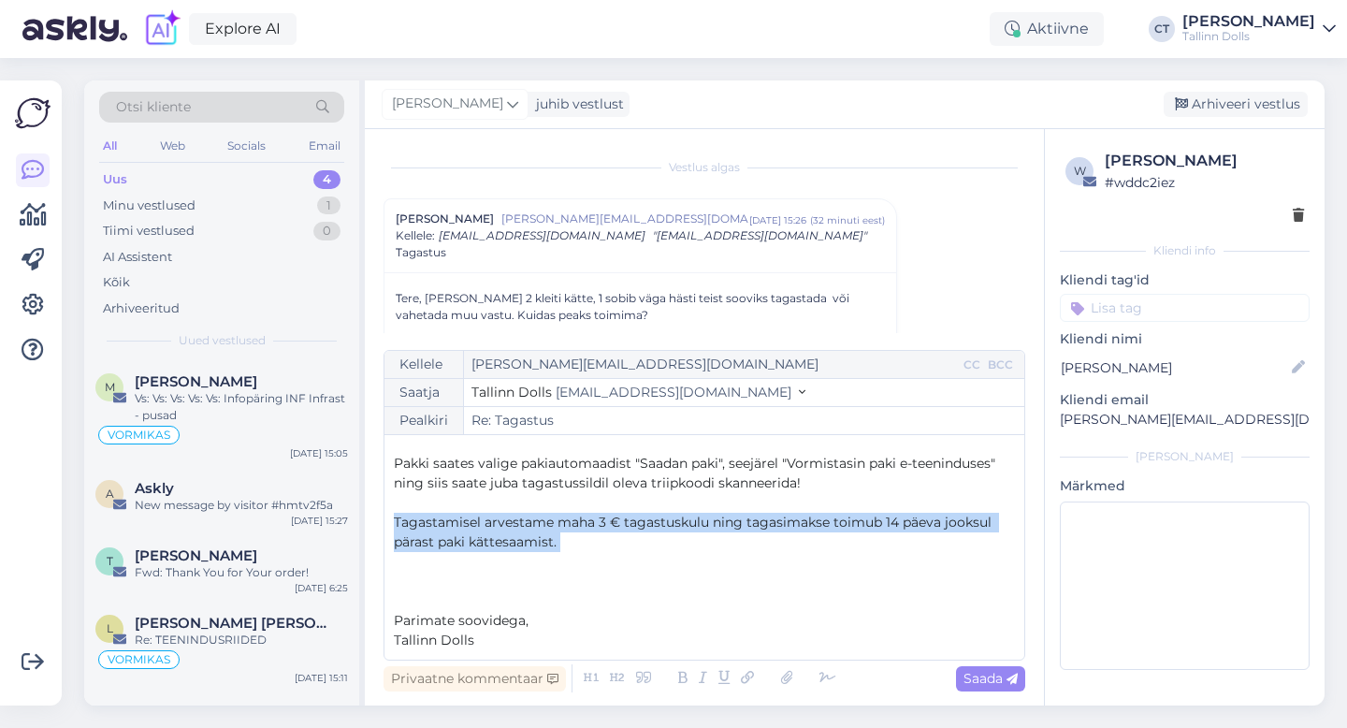
drag, startPoint x: 587, startPoint y: 554, endPoint x: 373, endPoint y: 525, distance: 216.1
click at [373, 525] on div "Vestlus [PERSON_NAME] Must [PERSON_NAME][EMAIL_ADDRESS][DOMAIN_NAME] [DATE] 15:…" at bounding box center [704, 417] width 679 height 576
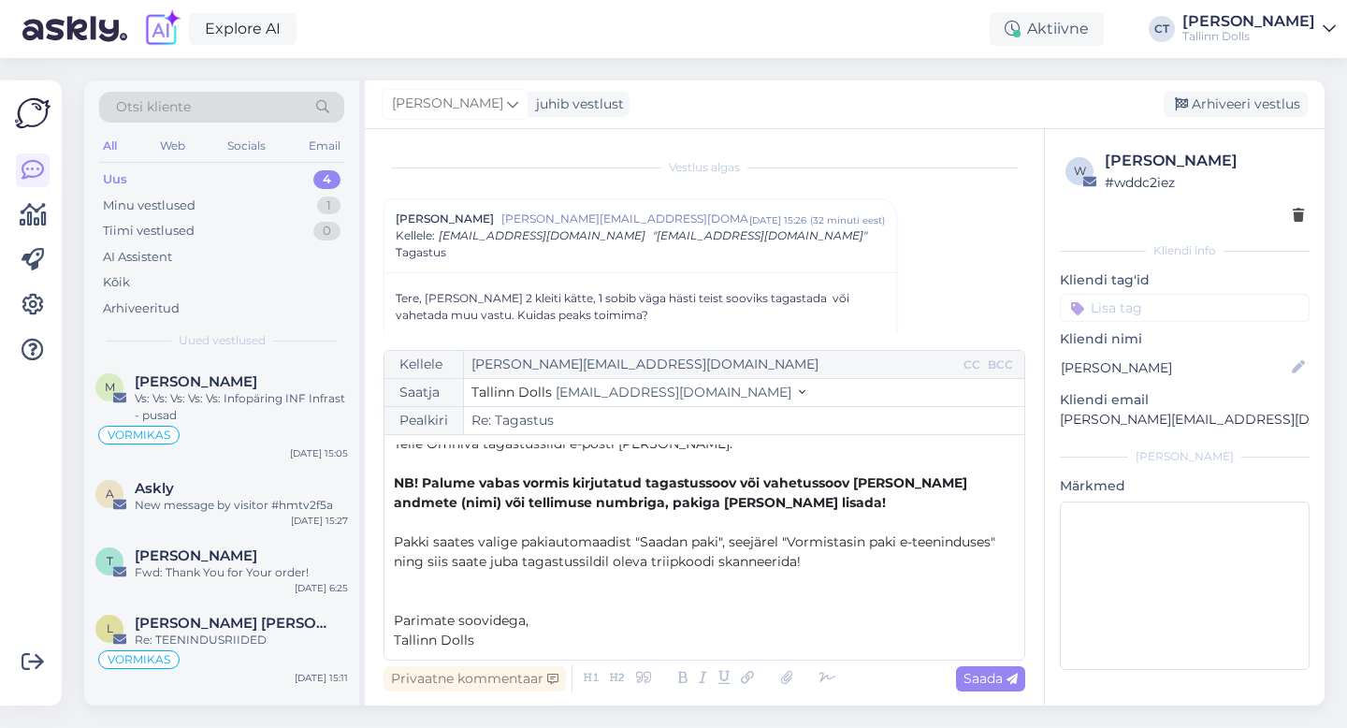
scroll to position [69, 0]
click at [975, 676] on span "Saada" at bounding box center [990, 678] width 54 height 17
type input "Re: Re: Tagastus"
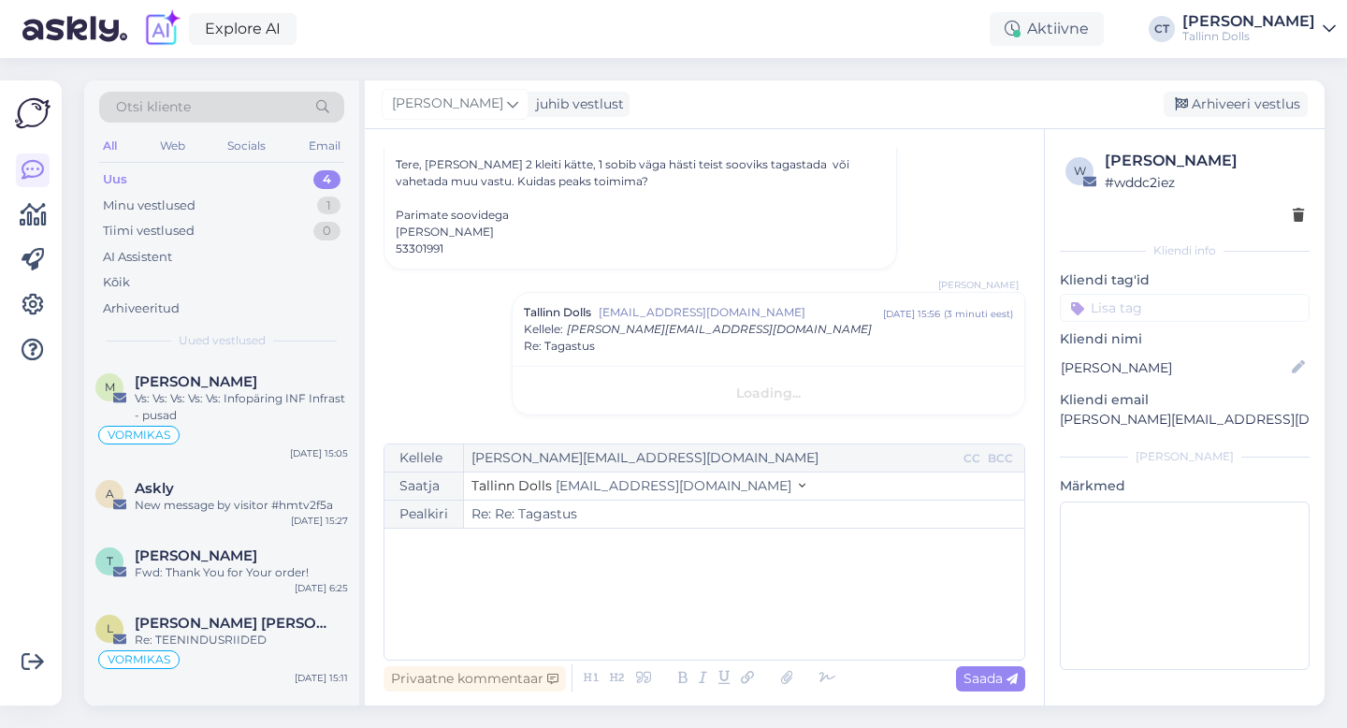
scroll to position [0, 0]
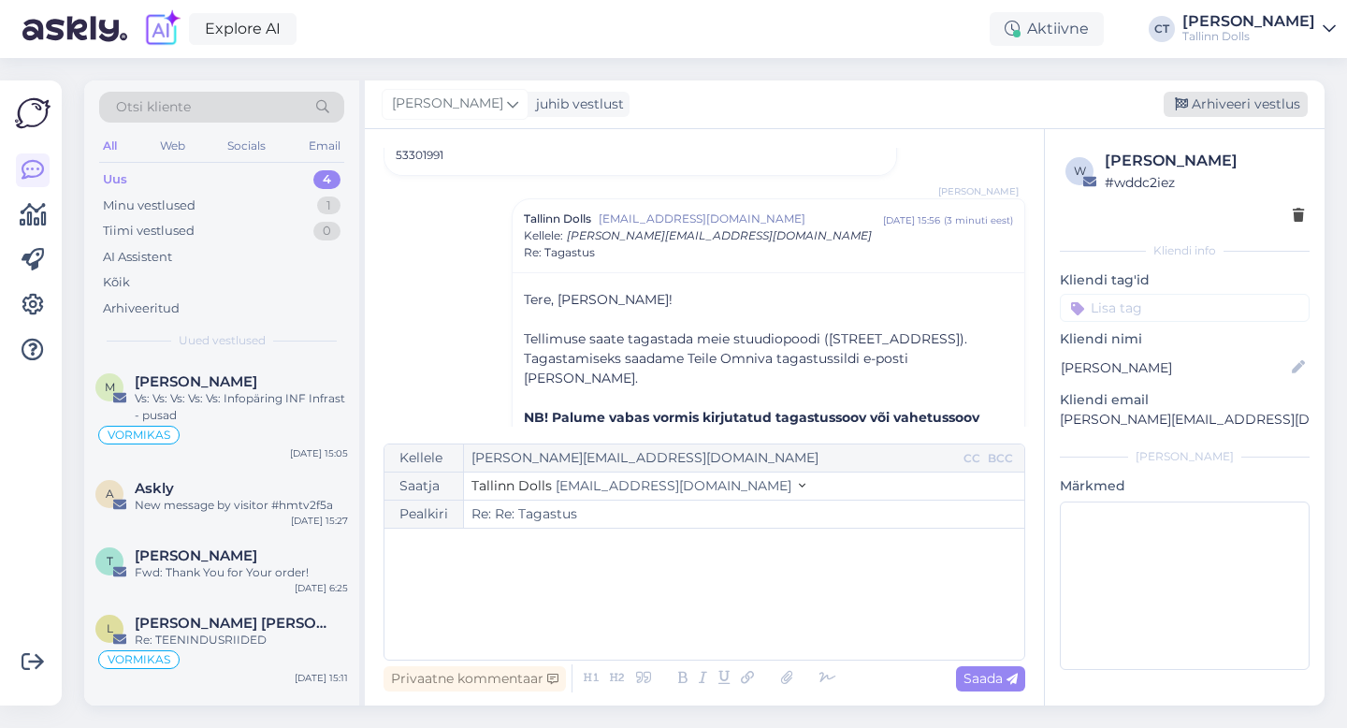
click at [1236, 96] on div "Arhiveeri vestlus" at bounding box center [1235, 104] width 144 height 25
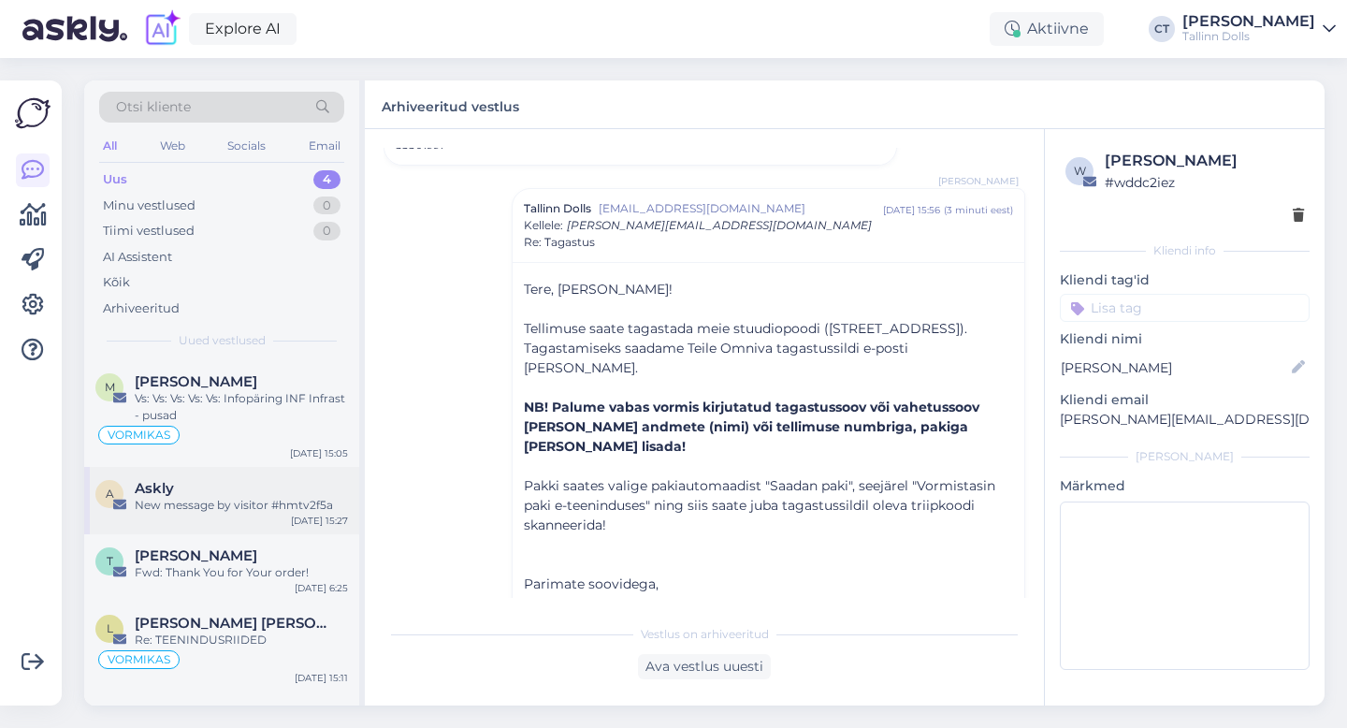
click at [209, 514] on div "A Askly New message by visitor #hmtv2f5a [DATE] 15:27" at bounding box center [221, 500] width 275 height 67
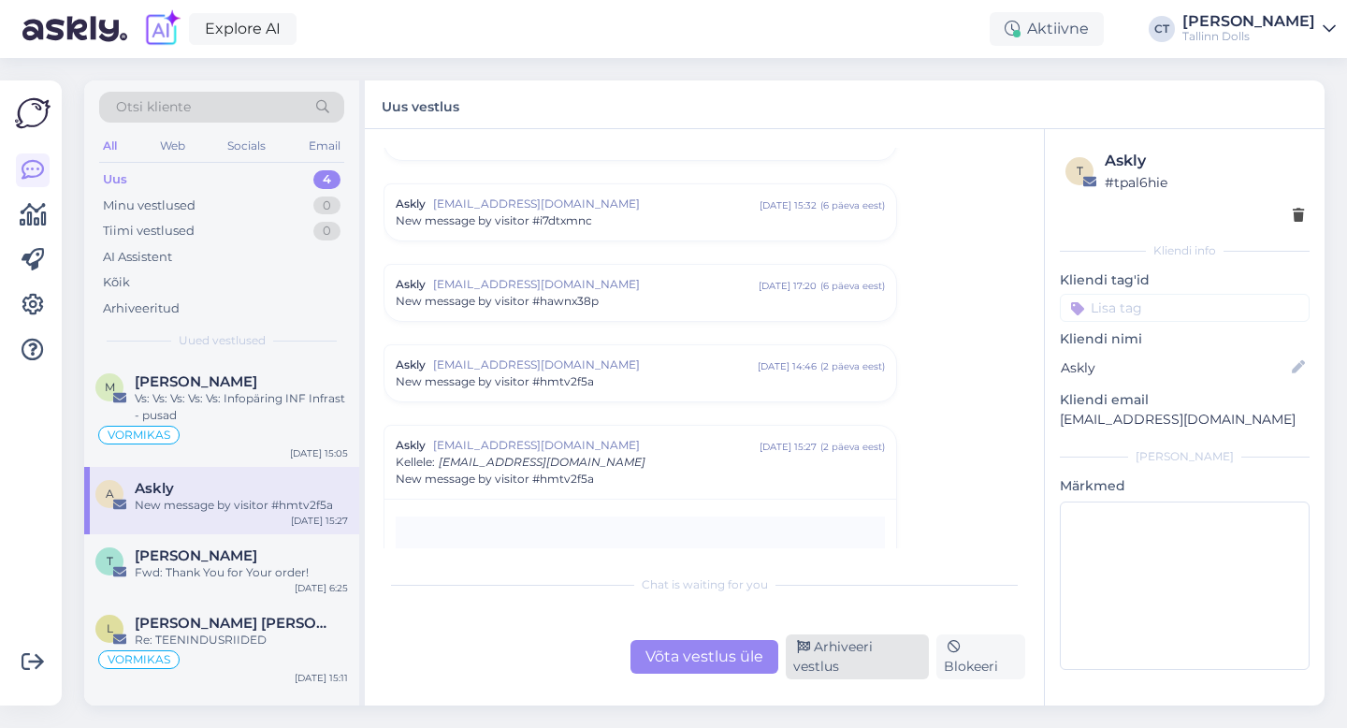
click at [870, 666] on div "Arhiveeri vestlus" at bounding box center [857, 656] width 143 height 45
